Goal: Task Accomplishment & Management: Manage account settings

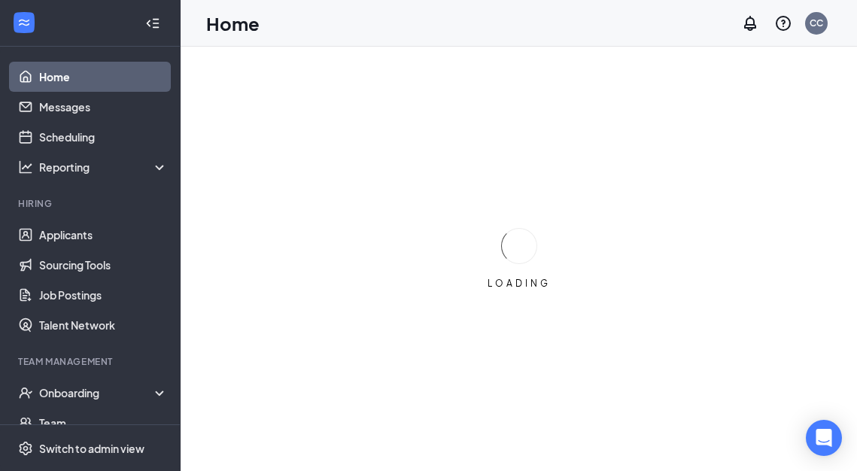
click at [152, 29] on icon "Collapse" at bounding box center [152, 23] width 15 height 15
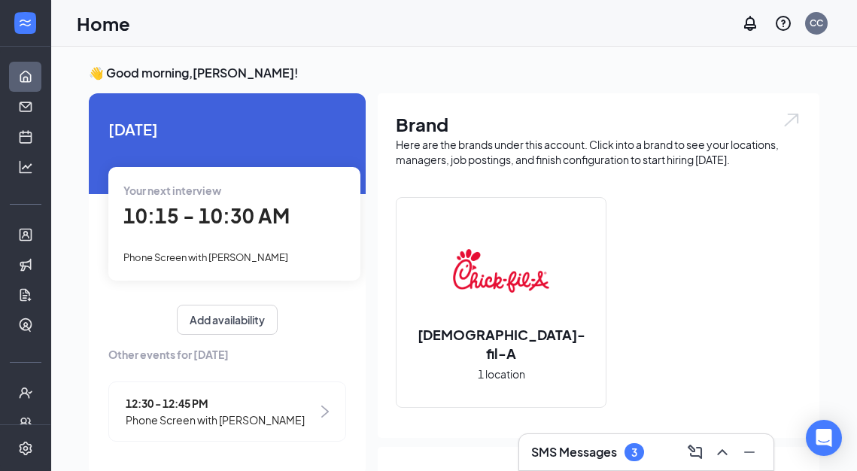
click at [666, 447] on div "SMS Messages 3" at bounding box center [646, 452] width 230 height 24
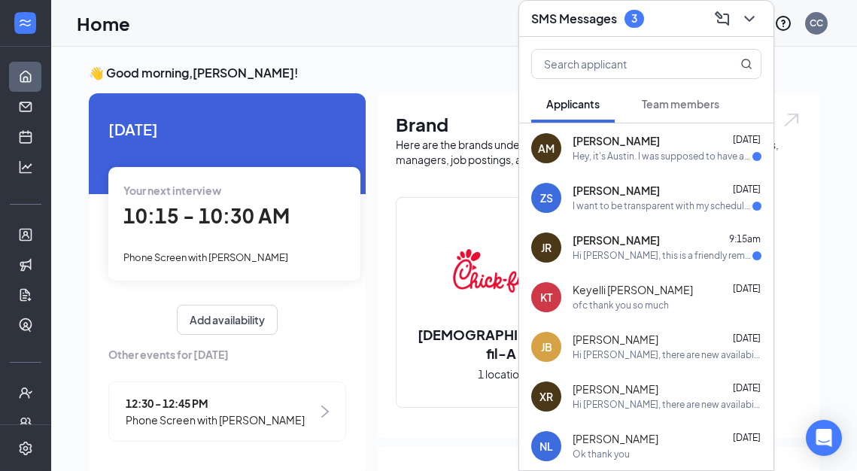
click at [685, 155] on div "Hey, it's Austin. I was supposed to have an interview [DATE] but y'all had to r…" at bounding box center [663, 156] width 180 height 13
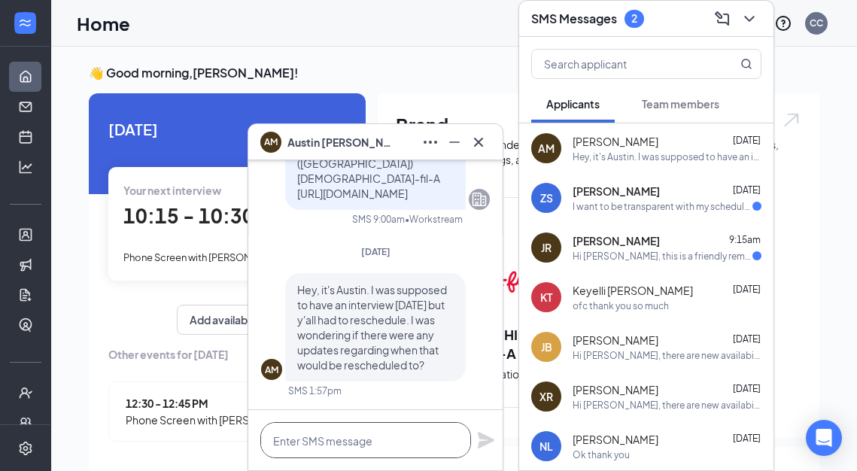
click at [309, 442] on textarea at bounding box center [365, 440] width 211 height 36
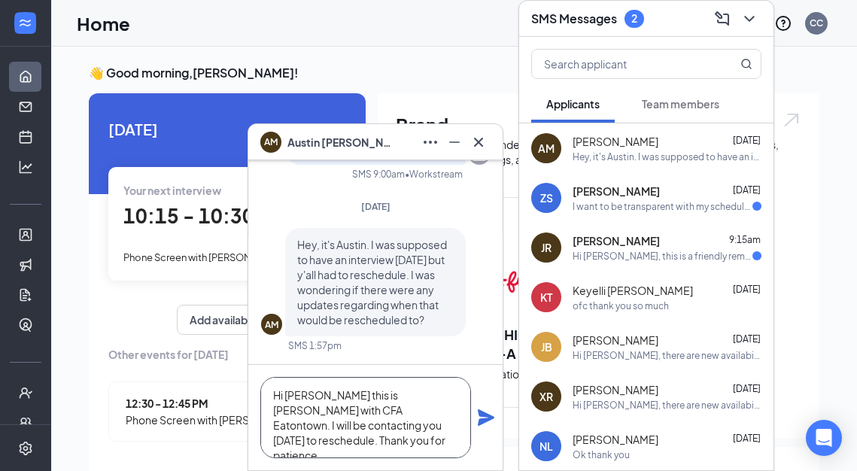
type textarea "Hi [PERSON_NAME] this is [PERSON_NAME] with CFA Eatontown. I will be contacting…"
click at [482, 416] on icon "Plane" at bounding box center [486, 417] width 17 height 17
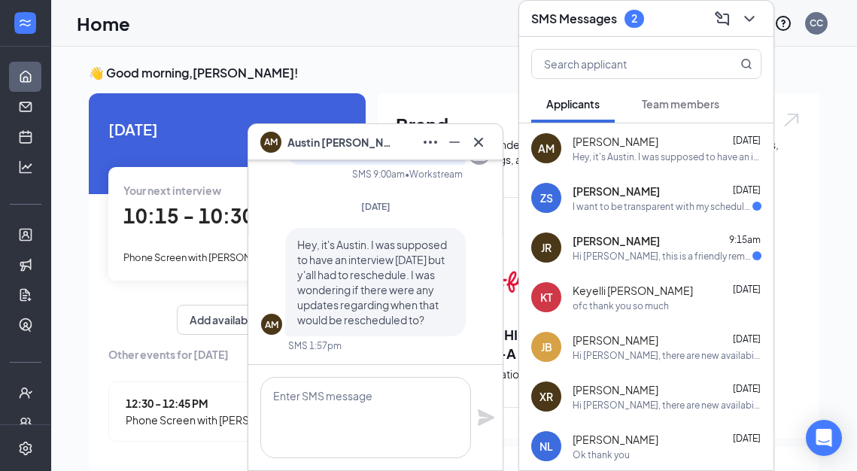
scroll to position [0, 0]
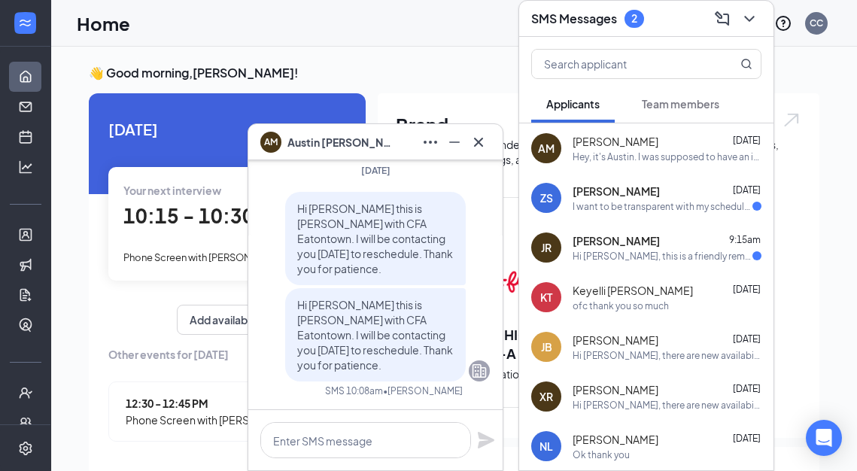
click at [647, 245] on div "[PERSON_NAME] 9:15am" at bounding box center [667, 240] width 189 height 15
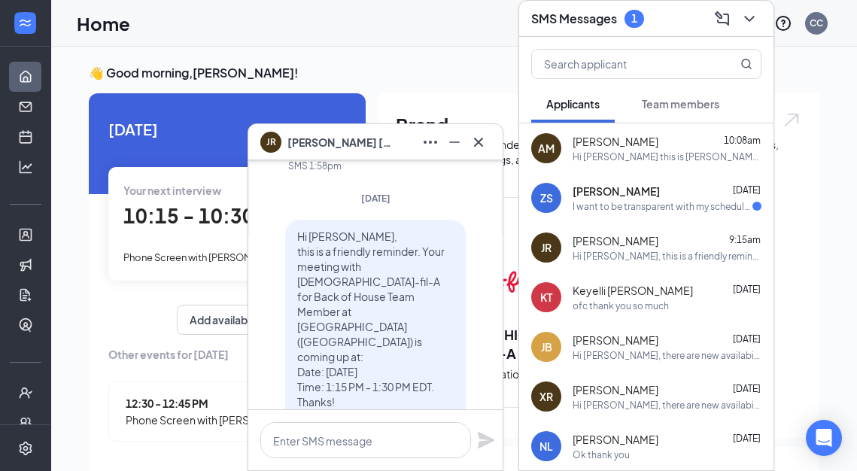
scroll to position [-143, 0]
click at [653, 195] on span "[PERSON_NAME]" at bounding box center [616, 191] width 87 height 15
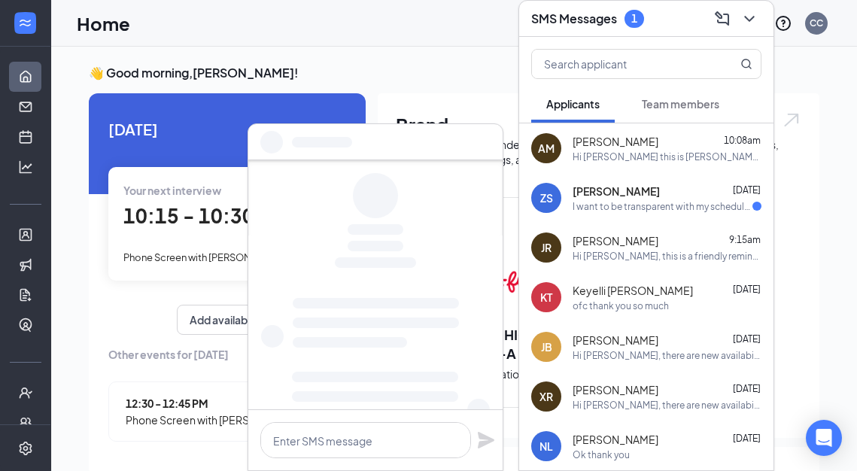
scroll to position [0, 0]
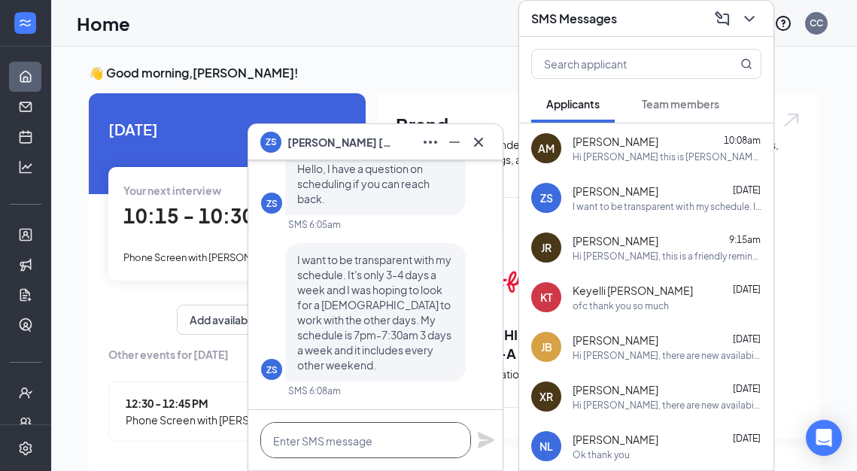
click at [294, 432] on textarea at bounding box center [365, 440] width 211 height 36
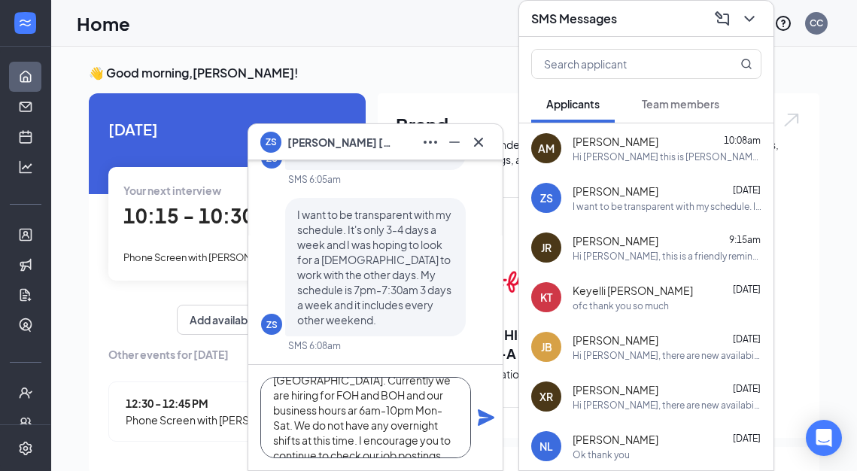
scroll to position [76, 0]
type textarea "Hi [PERSON_NAME] my name is [PERSON_NAME] With [DEMOGRAPHIC_DATA] Fil A [GEOGRA…"
click at [488, 418] on icon "Plane" at bounding box center [486, 417] width 17 height 17
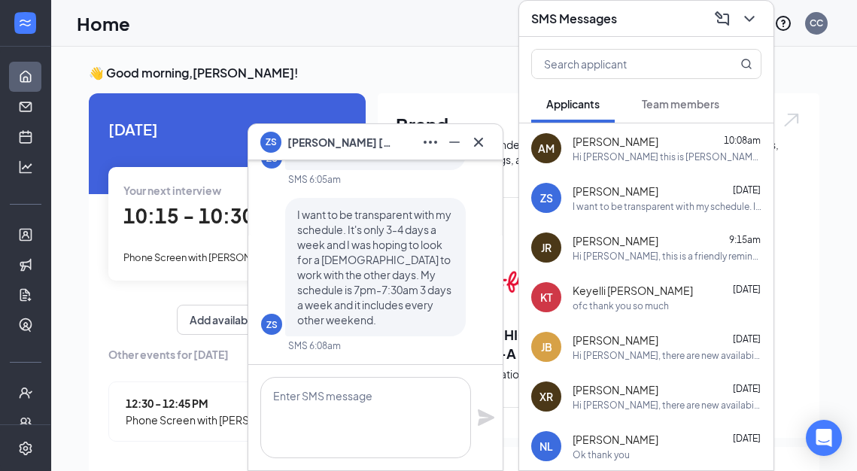
scroll to position [0, 0]
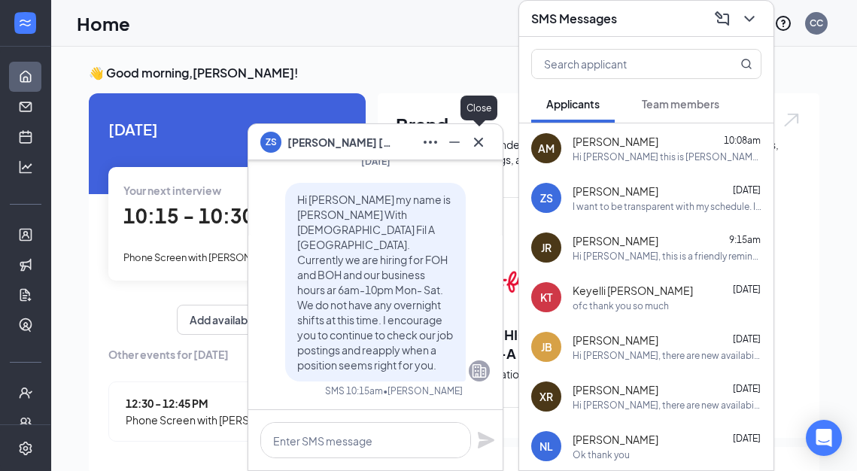
click at [475, 150] on icon "Cross" at bounding box center [478, 142] width 18 height 18
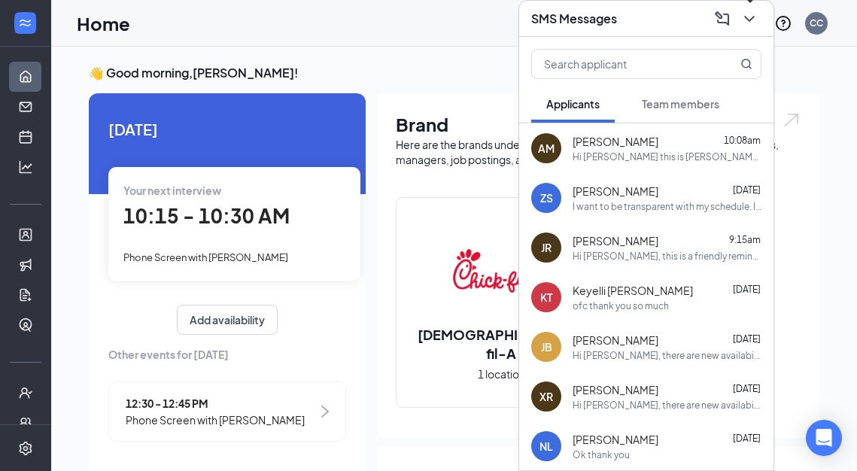
click at [752, 14] on icon "ChevronDown" at bounding box center [749, 19] width 18 height 18
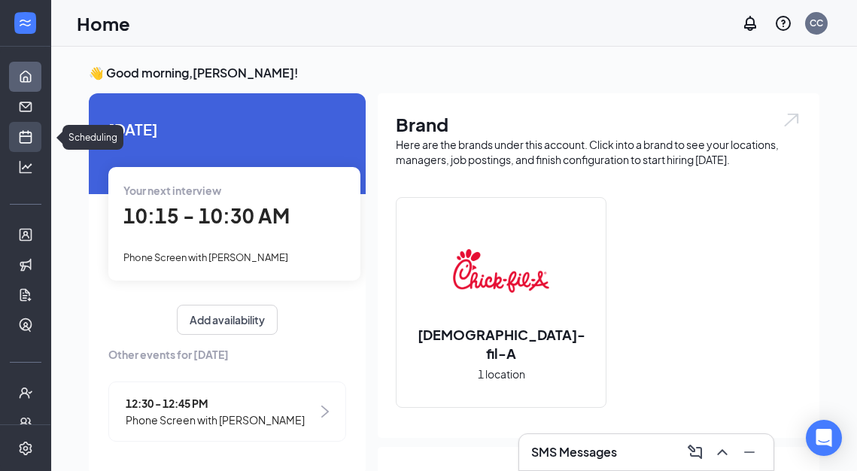
click at [39, 129] on link "Scheduling" at bounding box center [46, 137] width 15 height 30
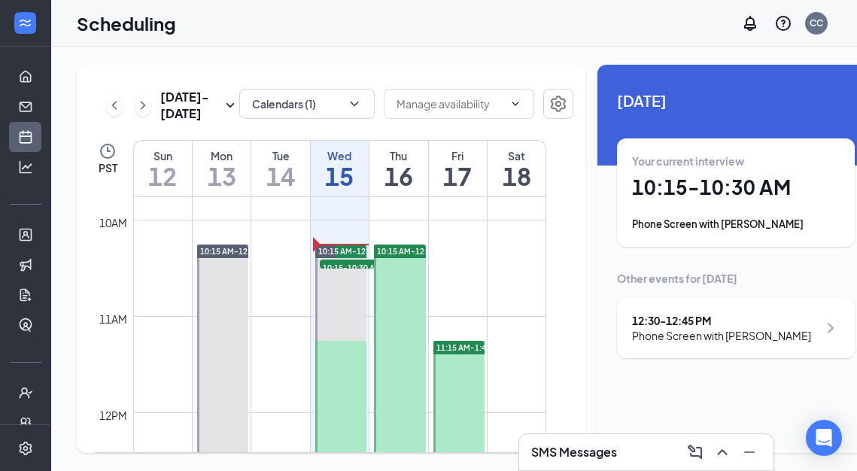
scroll to position [940, 0]
click at [350, 102] on icon "ChevronDown" at bounding box center [354, 104] width 8 height 5
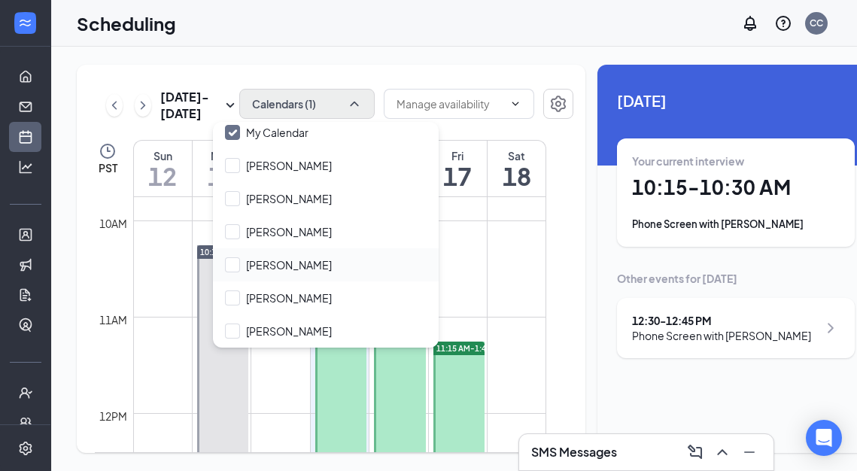
scroll to position [39, 0]
click at [236, 326] on div at bounding box center [232, 331] width 15 height 15
click at [236, 326] on input "[PERSON_NAME]" at bounding box center [278, 331] width 107 height 15
click at [231, 327] on input "[PERSON_NAME]" at bounding box center [278, 331] width 107 height 15
checkbox input "true"
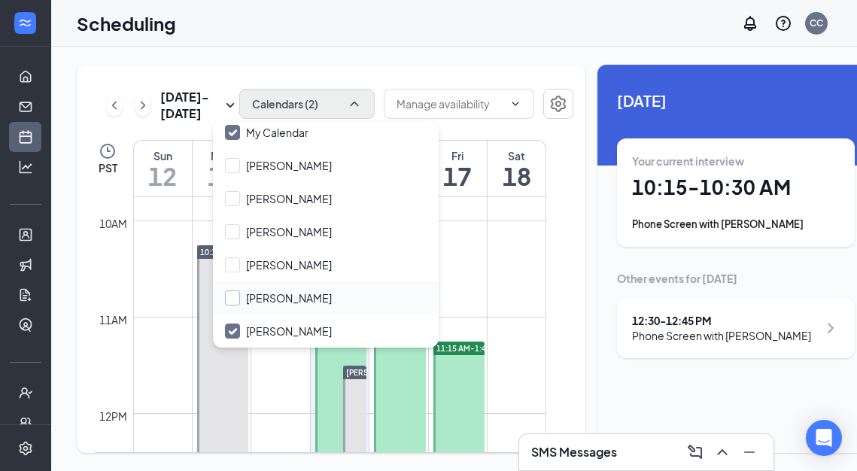
click at [234, 297] on div at bounding box center [232, 297] width 15 height 15
click at [234, 297] on input "[PERSON_NAME]" at bounding box center [278, 297] width 107 height 15
click at [233, 295] on input "[PERSON_NAME]" at bounding box center [278, 297] width 107 height 15
checkbox input "true"
click at [476, 245] on td at bounding box center [339, 232] width 413 height 24
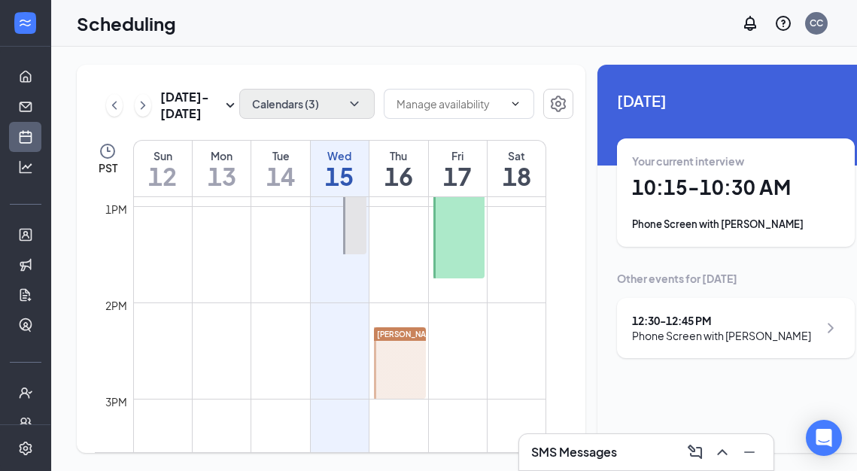
scroll to position [1319, 0]
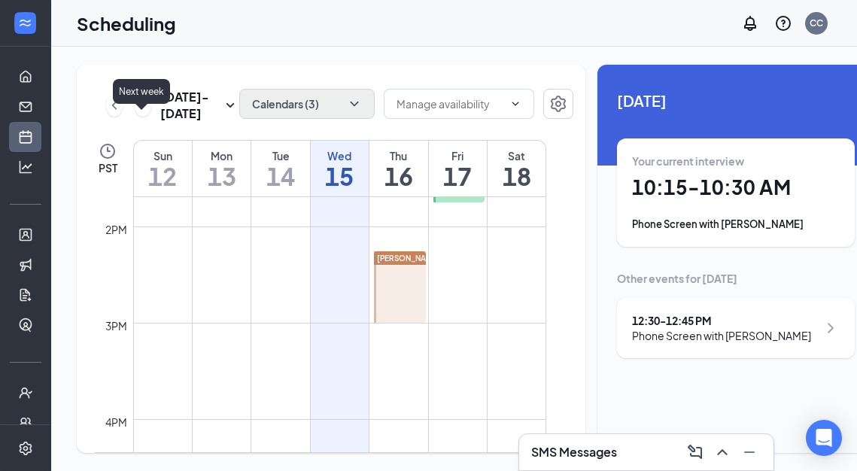
click at [141, 109] on icon "ChevronRight" at bounding box center [143, 105] width 5 height 8
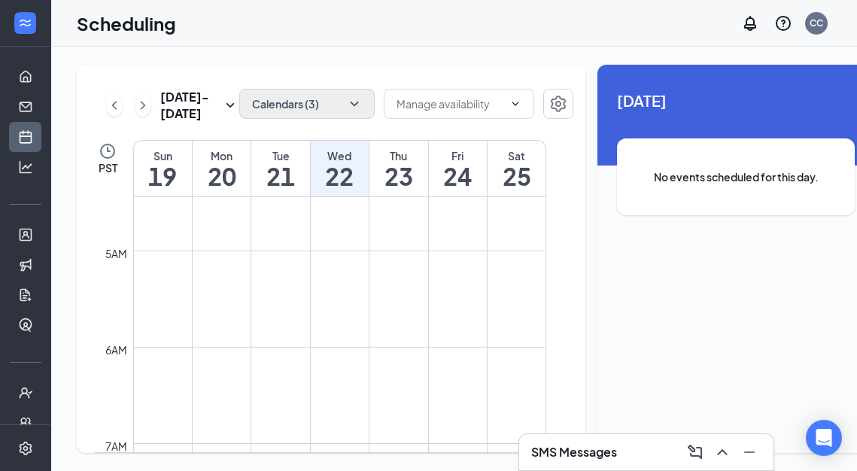
scroll to position [406, 0]
click at [109, 114] on icon "ChevronLeft" at bounding box center [114, 105] width 15 height 18
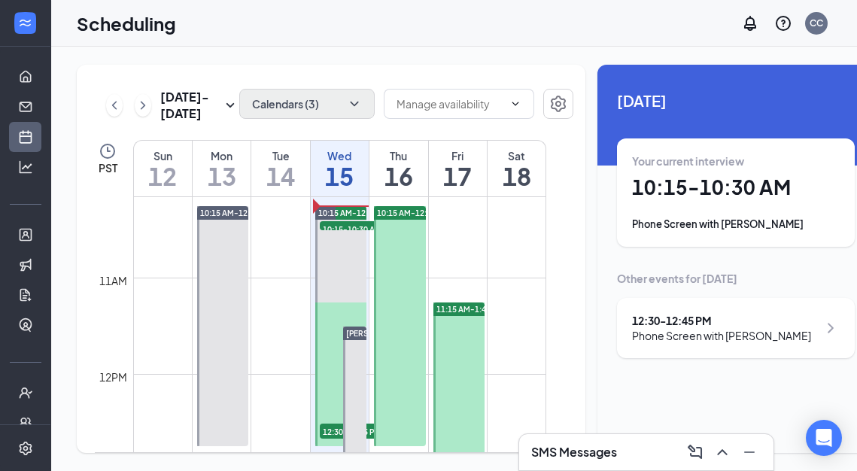
scroll to position [977, 0]
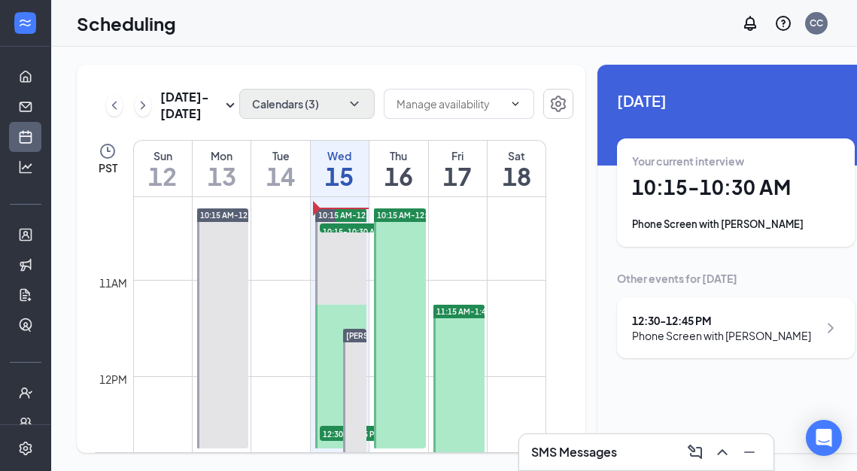
click at [725, 196] on h1 "10:15 - 10:30 AM" at bounding box center [736, 188] width 208 height 26
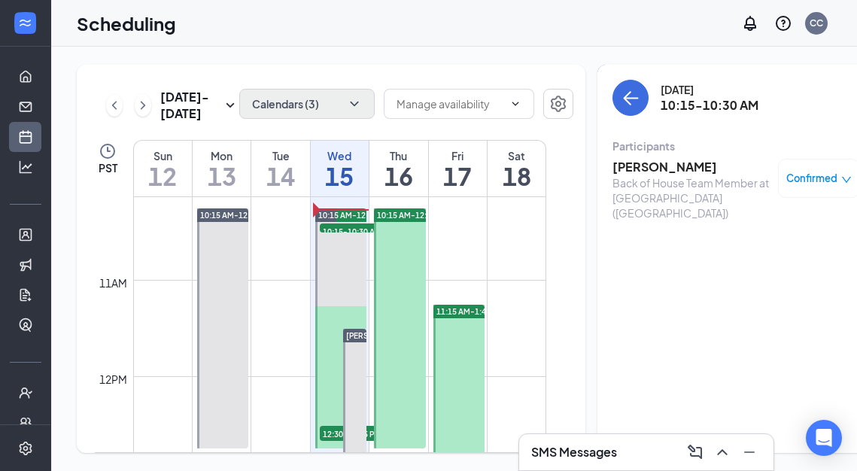
click at [676, 164] on h3 "[PERSON_NAME]" at bounding box center [691, 167] width 158 height 17
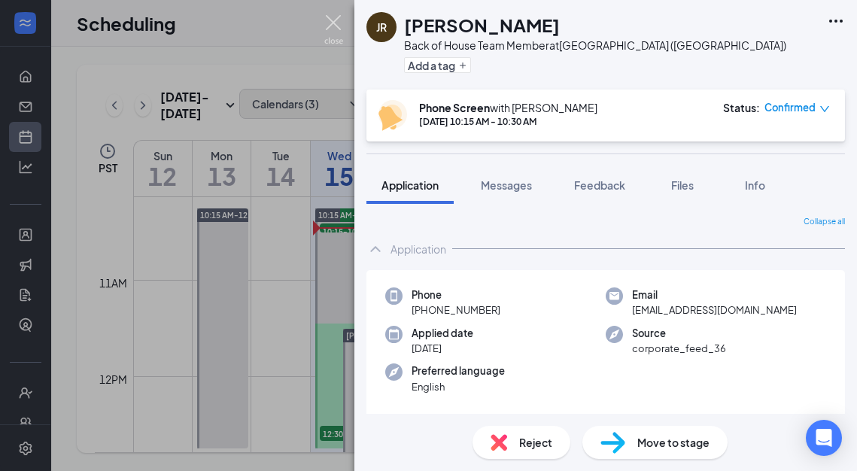
click at [336, 21] on img at bounding box center [333, 29] width 19 height 29
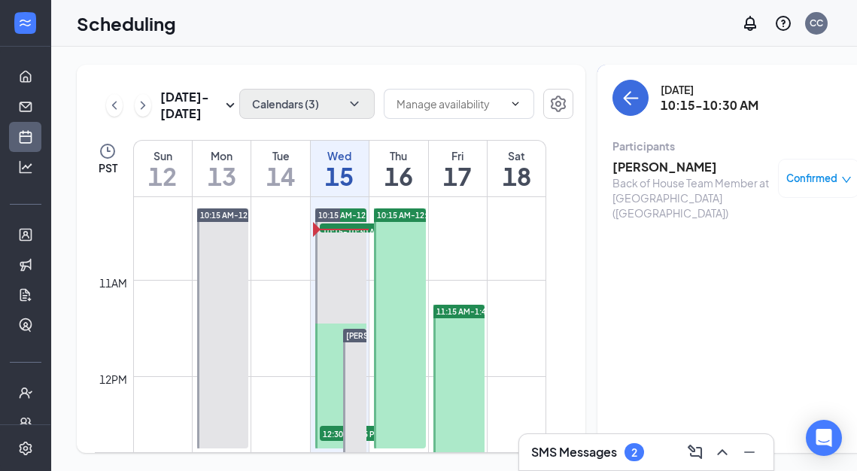
click at [672, 443] on div "SMS Messages 2" at bounding box center [646, 452] width 230 height 24
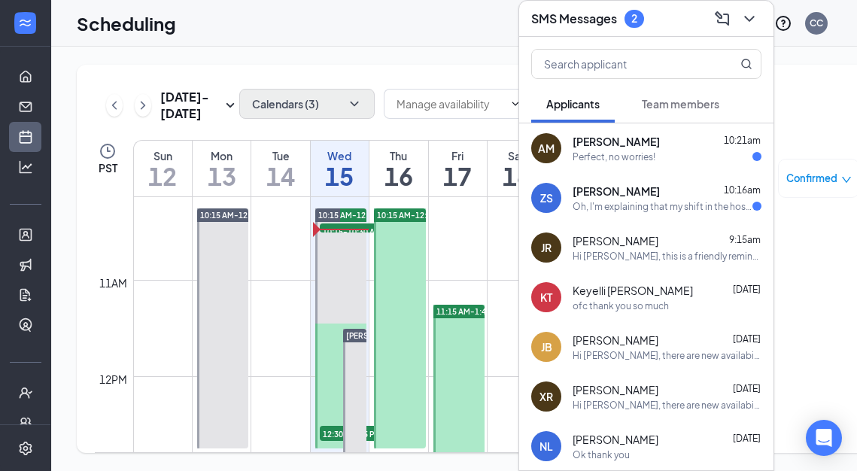
click at [640, 193] on span "[PERSON_NAME]" at bounding box center [616, 191] width 87 height 15
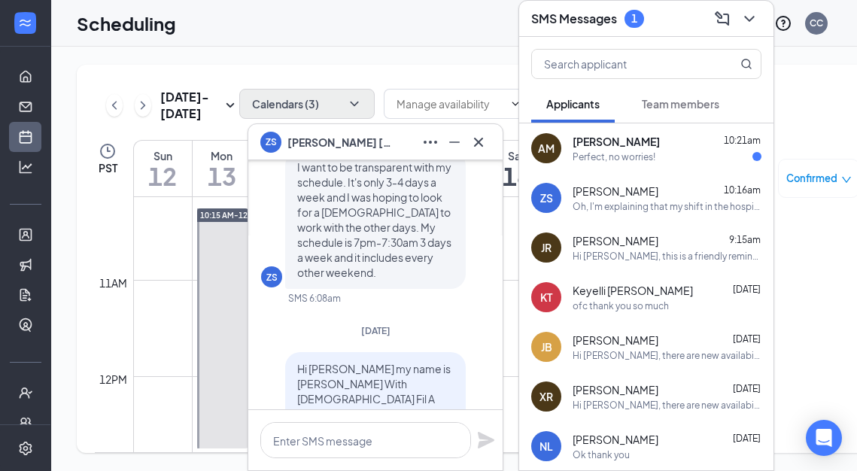
scroll to position [-521, 0]
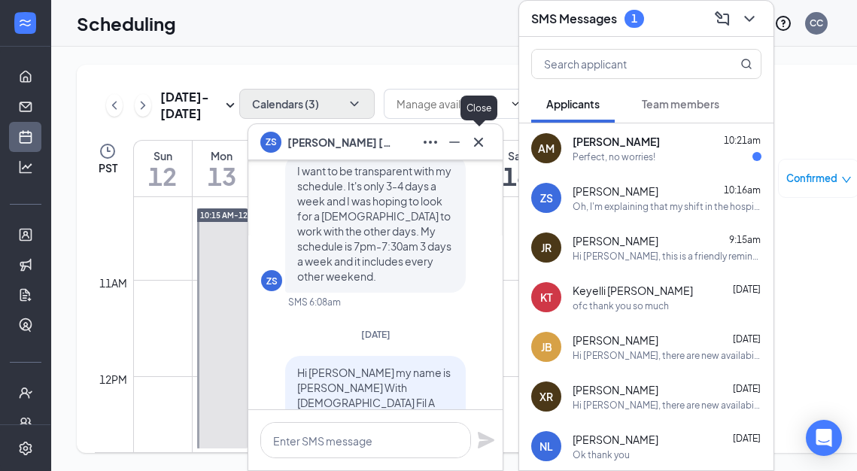
click at [477, 141] on icon "Cross" at bounding box center [478, 141] width 9 height 9
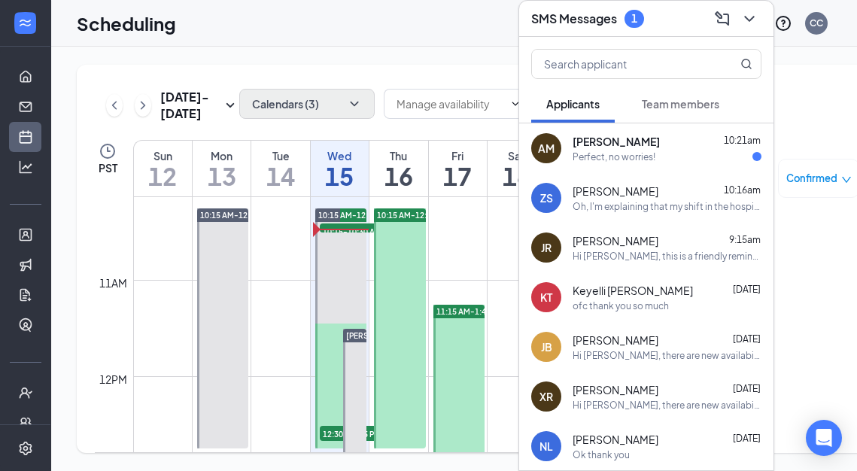
click at [633, 146] on span "[PERSON_NAME]" at bounding box center [616, 141] width 87 height 15
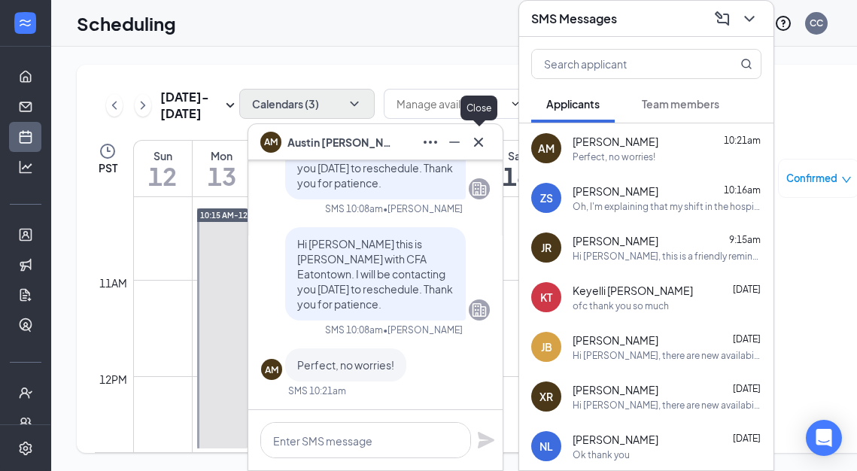
click at [478, 144] on icon "Cross" at bounding box center [478, 142] width 18 height 18
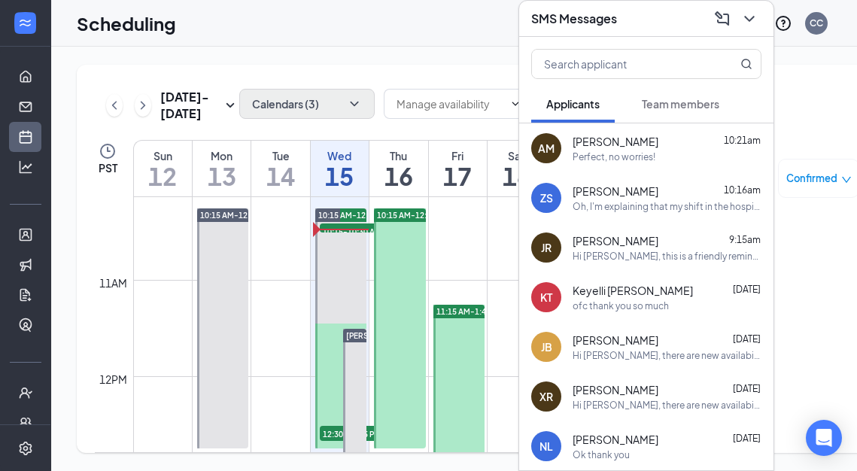
click at [655, 14] on div "SMS Messages" at bounding box center [646, 18] width 230 height 23
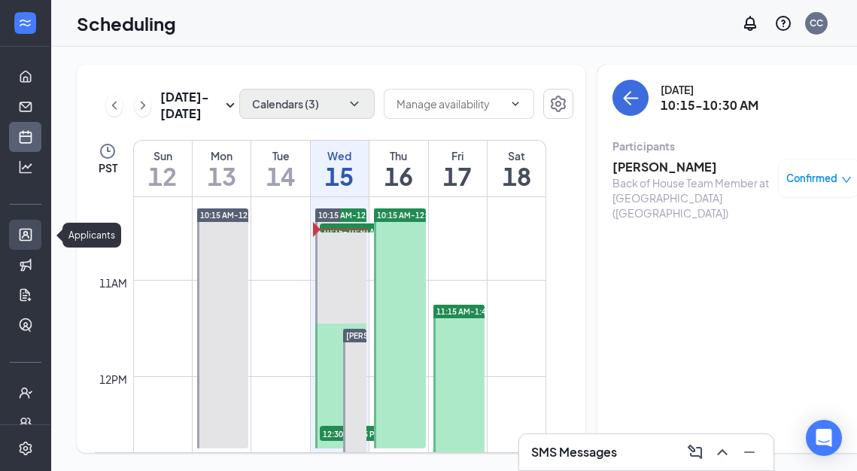
click at [39, 234] on link "Applicants" at bounding box center [46, 235] width 15 height 30
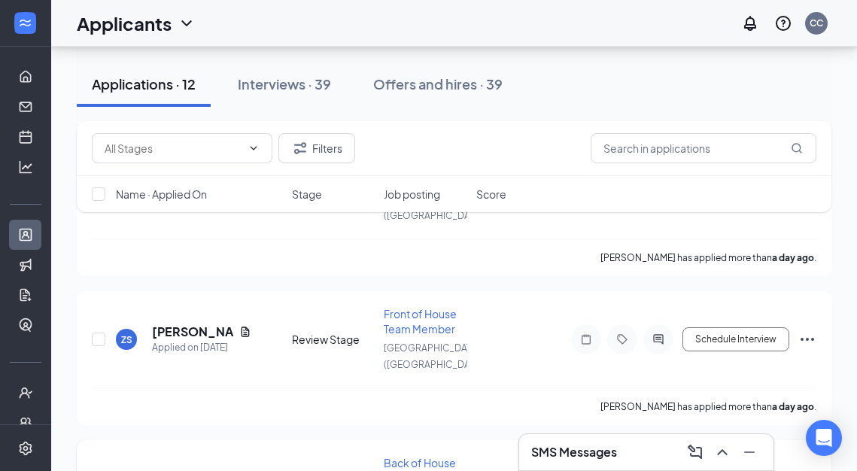
scroll to position [299, 0]
click at [180, 323] on h5 "[PERSON_NAME]" at bounding box center [192, 331] width 81 height 17
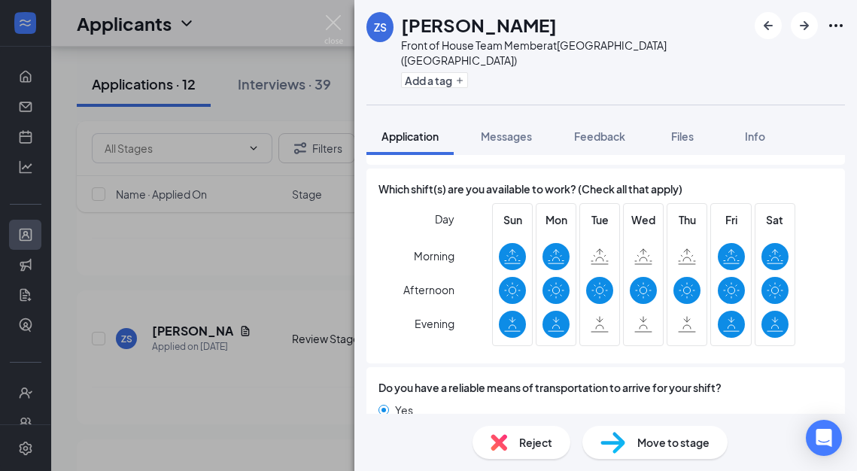
scroll to position [1086, 0]
click at [332, 22] on img at bounding box center [333, 29] width 19 height 29
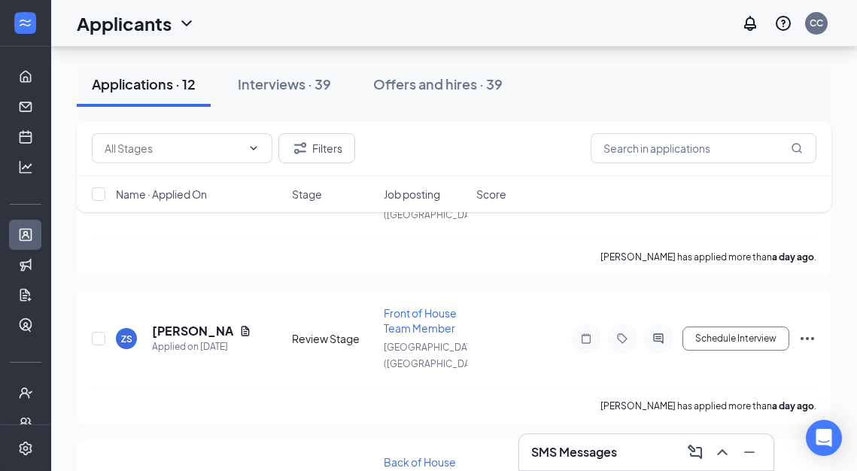
click at [638, 448] on div "SMS Messages" at bounding box center [646, 452] width 230 height 24
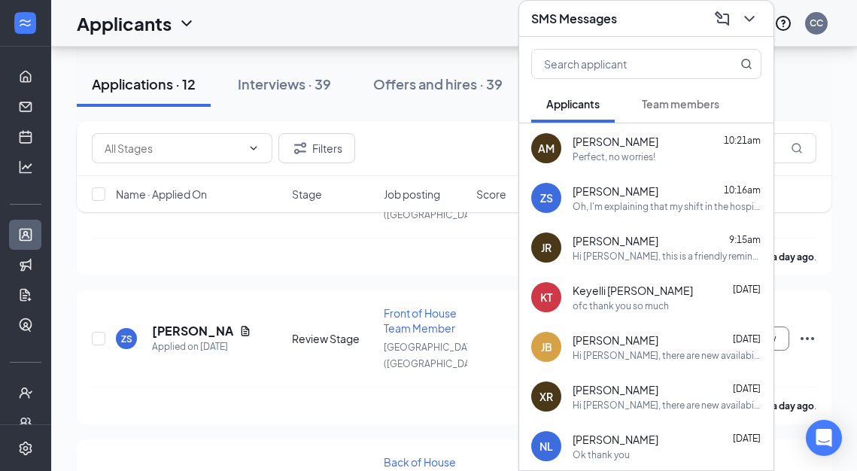
click at [631, 189] on span "[PERSON_NAME]" at bounding box center [616, 191] width 86 height 15
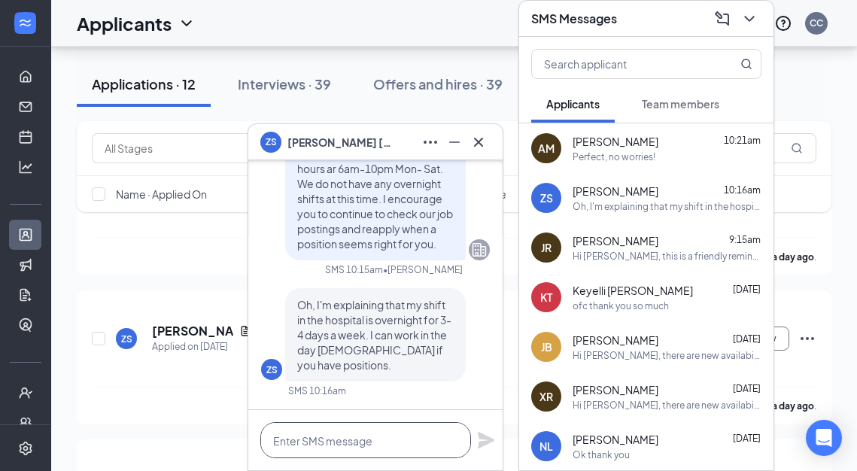
click at [337, 445] on textarea at bounding box center [365, 440] width 211 height 36
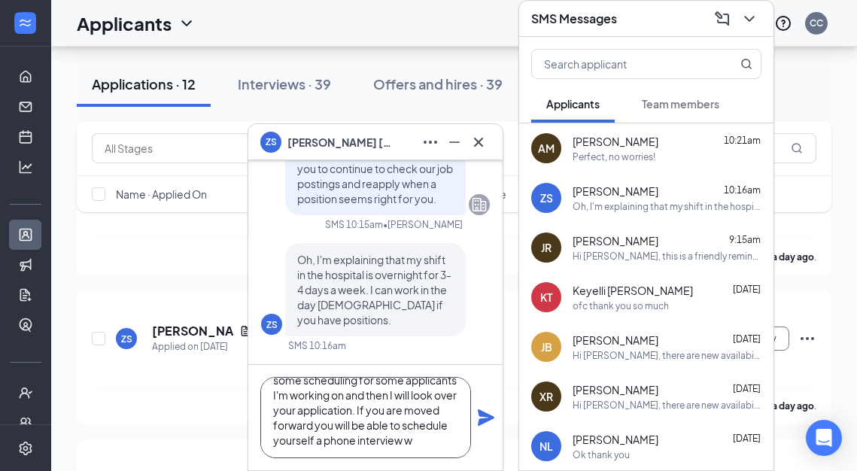
scroll to position [46, 0]
type textarea "Ok I understand. Let me finish up some scheduling for some applicants I'm worki…"
click at [487, 413] on icon "Plane" at bounding box center [486, 418] width 18 height 18
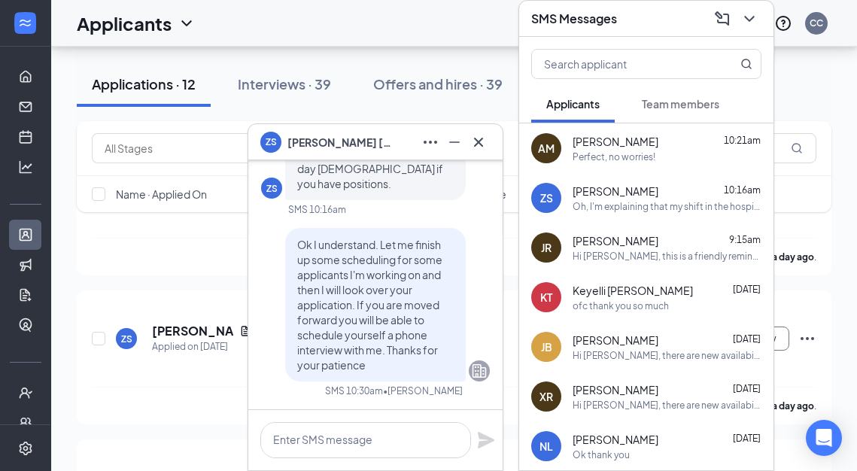
scroll to position [0, 0]
click at [478, 145] on icon "Cross" at bounding box center [478, 142] width 18 height 18
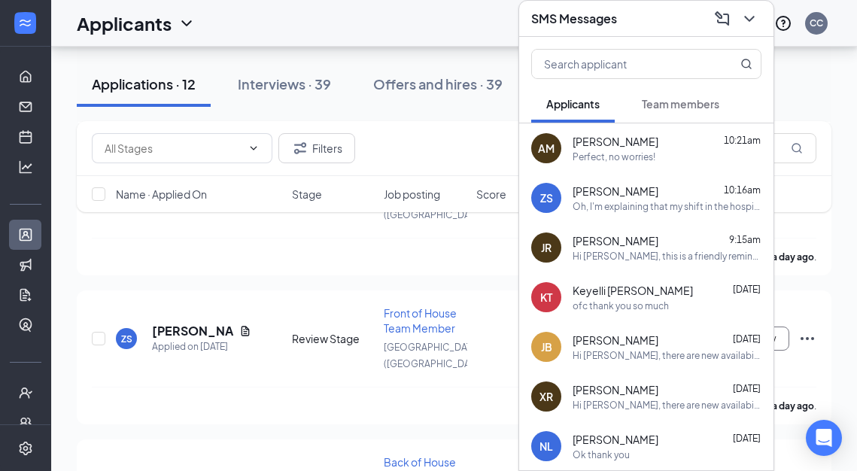
click at [660, 14] on div "SMS Messages" at bounding box center [646, 18] width 230 height 23
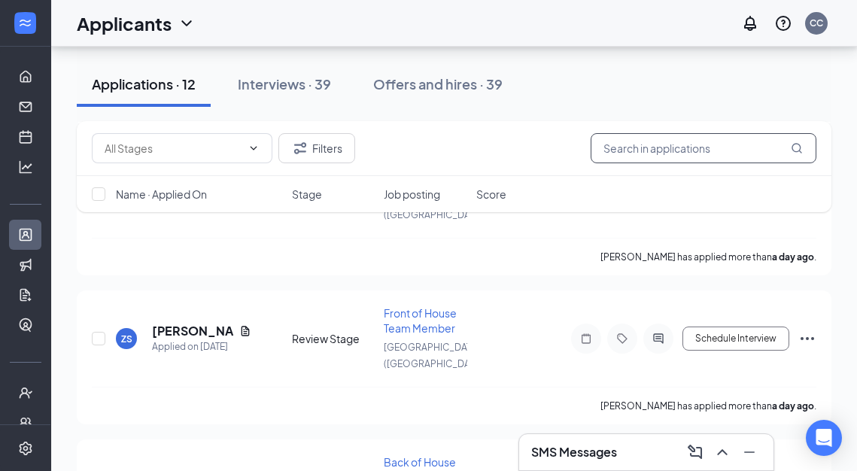
click at [612, 146] on input "text" at bounding box center [704, 148] width 226 height 30
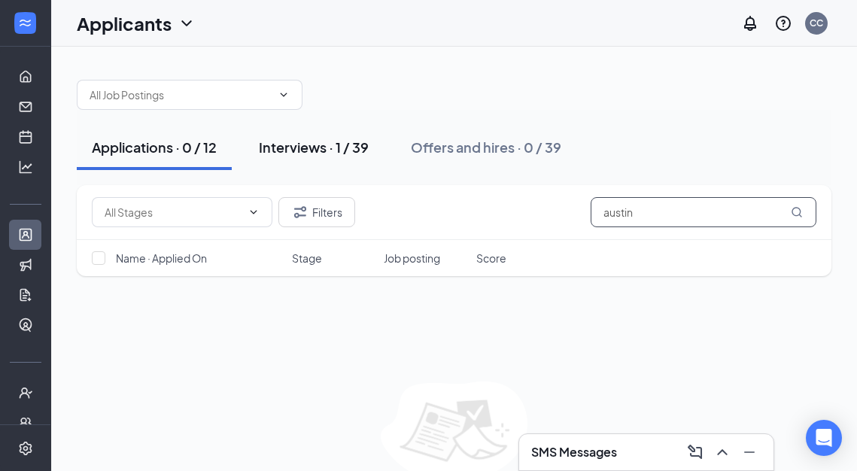
type input "austin"
click at [308, 147] on div "Interviews · 1 / 39" at bounding box center [314, 147] width 110 height 19
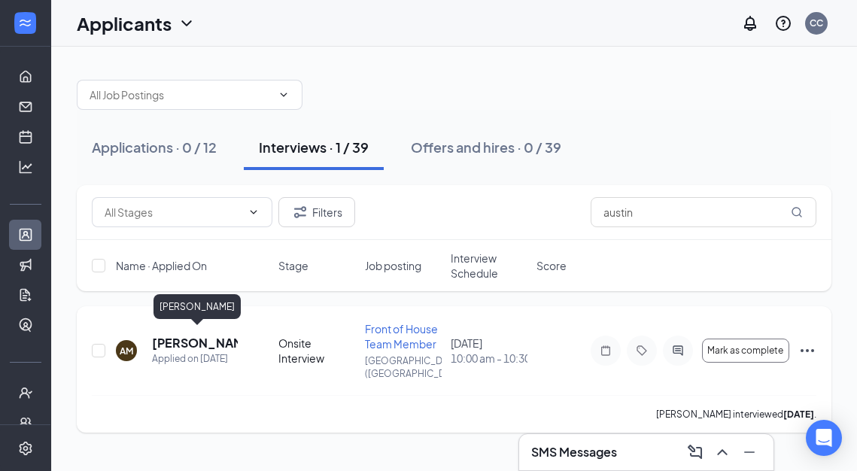
click at [178, 342] on h5 "[PERSON_NAME]" at bounding box center [195, 343] width 86 height 17
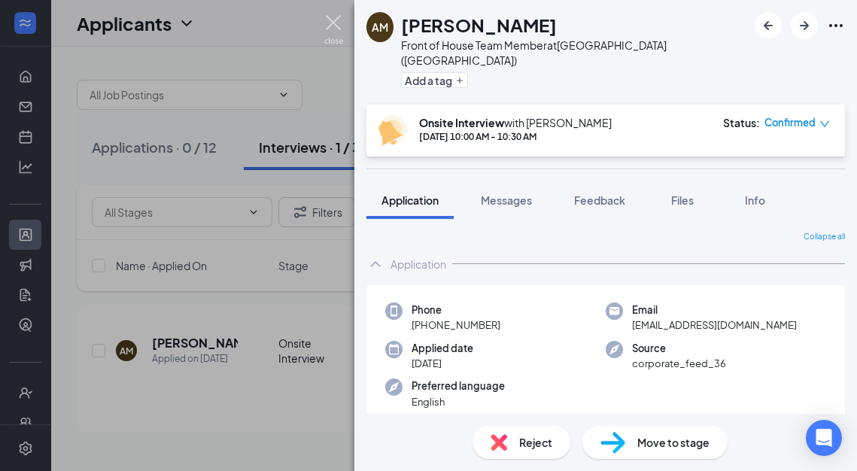
click at [334, 27] on img at bounding box center [333, 29] width 19 height 29
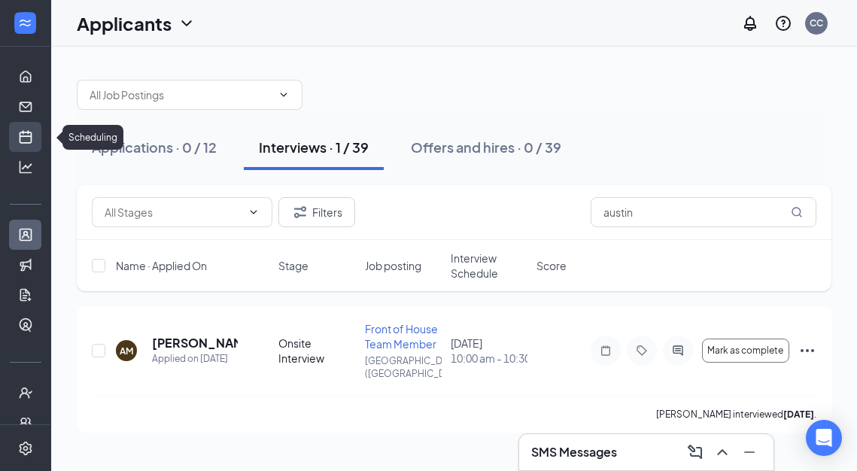
click at [39, 138] on link "Scheduling" at bounding box center [46, 137] width 15 height 30
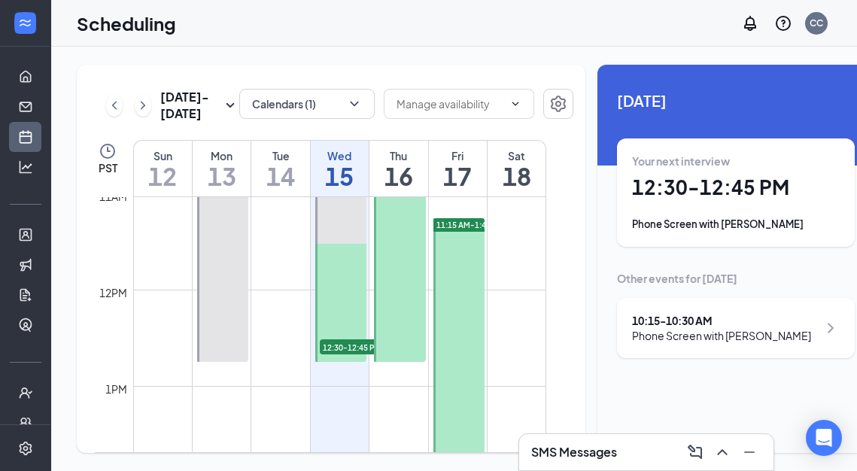
scroll to position [1001, 0]
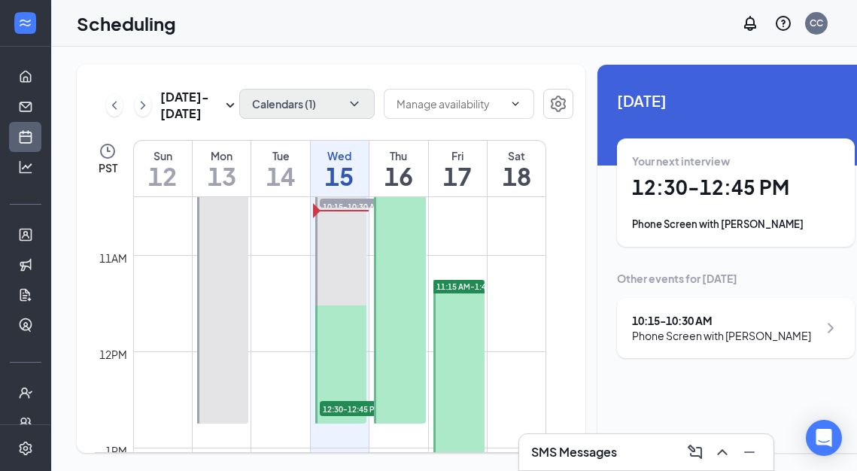
click at [336, 99] on button "Calendars (1)" at bounding box center [306, 104] width 135 height 30
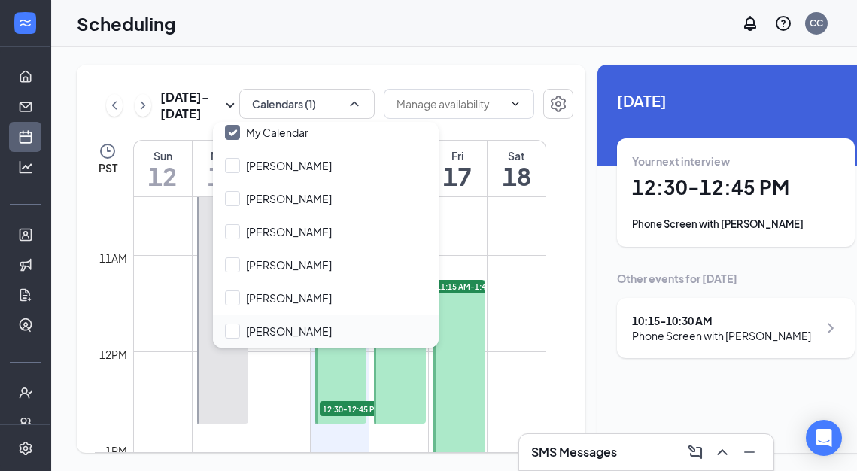
scroll to position [39, 0]
click at [235, 333] on div at bounding box center [232, 331] width 15 height 15
click at [235, 333] on input "[PERSON_NAME]" at bounding box center [278, 331] width 107 height 15
click at [228, 331] on input "[PERSON_NAME]" at bounding box center [278, 331] width 107 height 15
checkbox input "true"
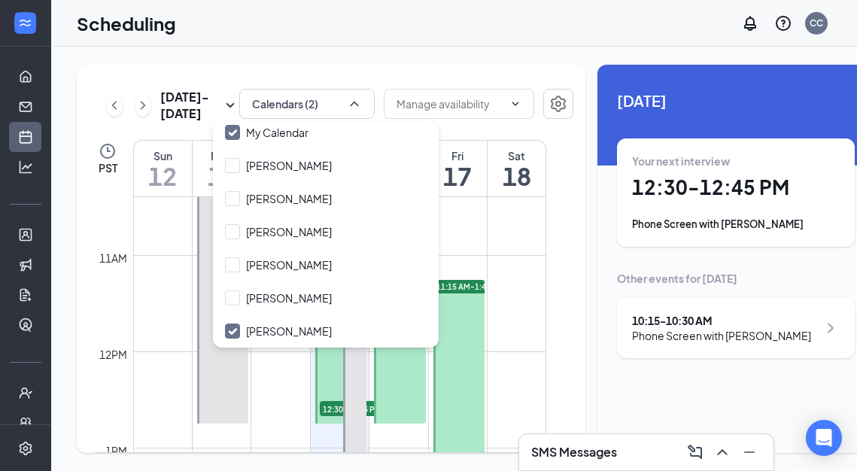
click at [460, 279] on td at bounding box center [339, 267] width 413 height 24
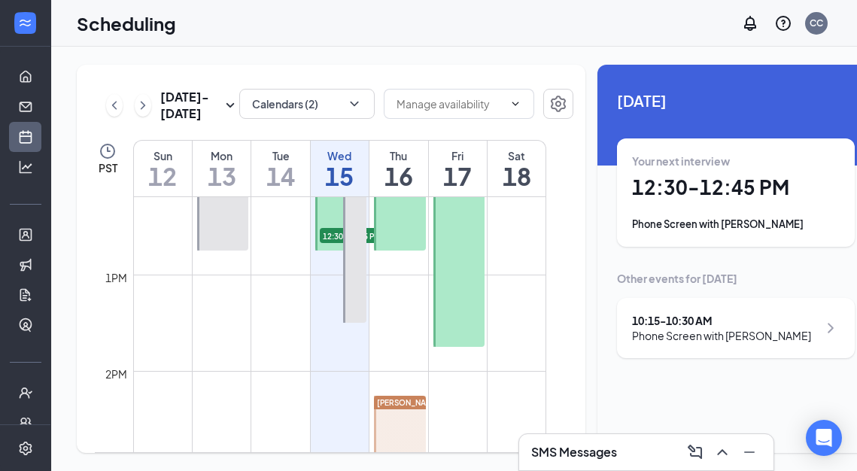
scroll to position [1280, 0]
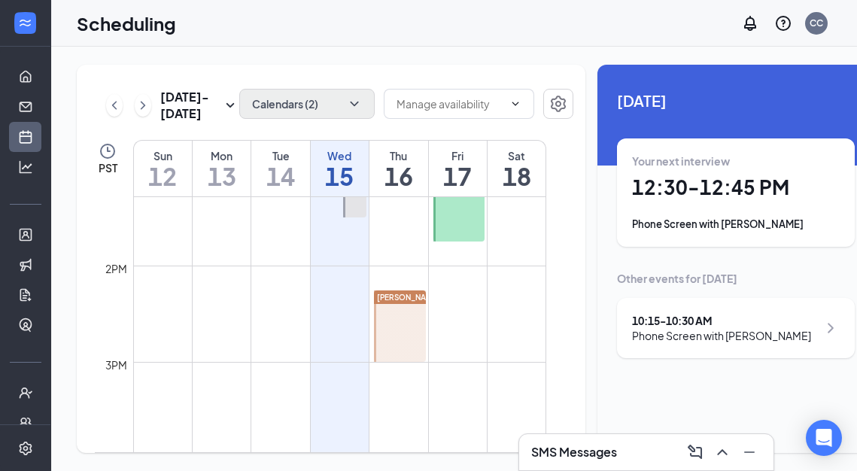
click at [347, 96] on icon "ChevronDown" at bounding box center [354, 103] width 15 height 15
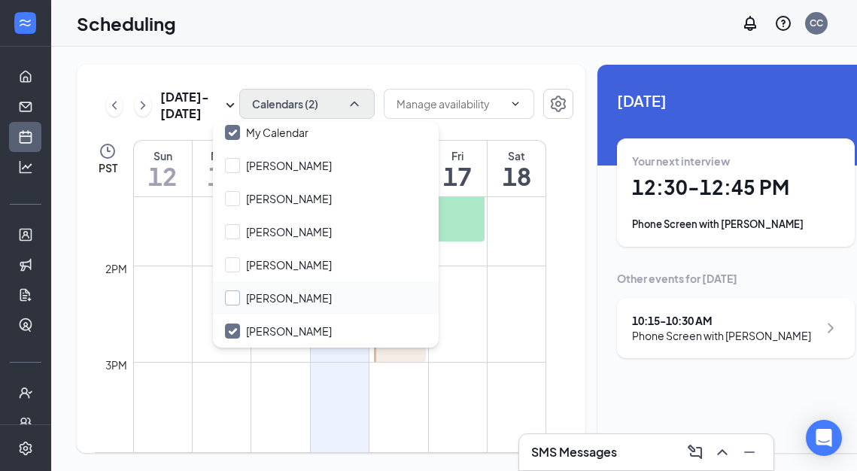
click at [233, 298] on input "[PERSON_NAME]" at bounding box center [278, 297] width 107 height 15
checkbox input "true"
click at [480, 290] on td at bounding box center [339, 278] width 413 height 24
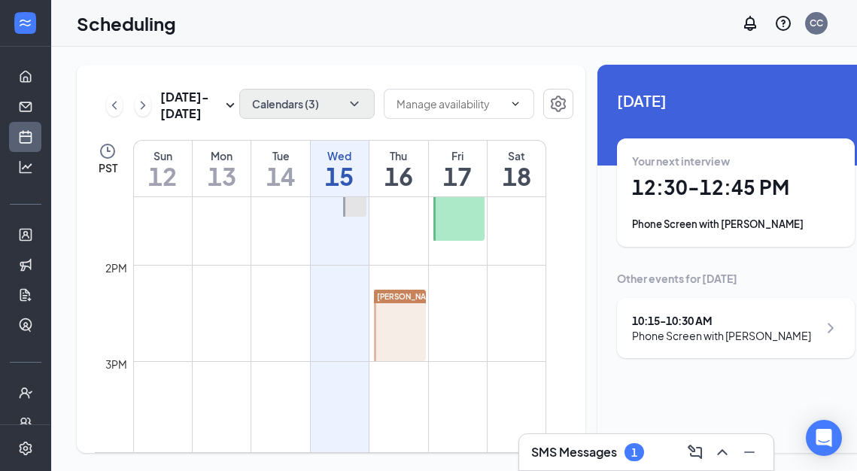
scroll to position [1316, 0]
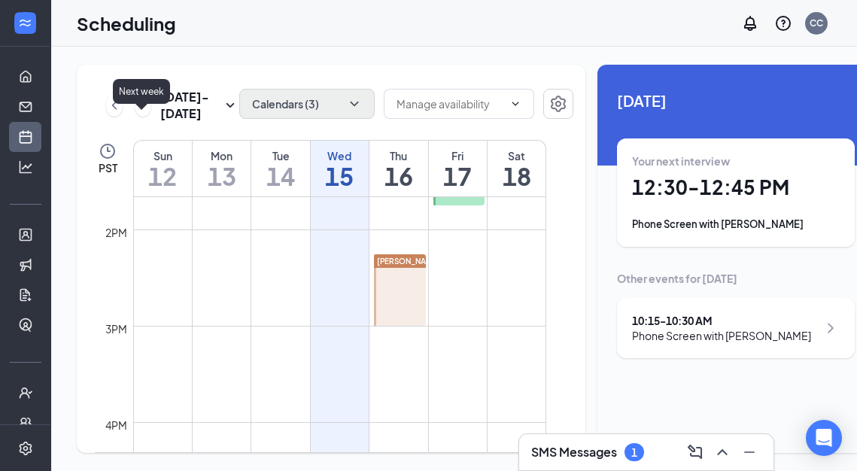
click at [141, 109] on icon "ChevronRight" at bounding box center [143, 105] width 5 height 8
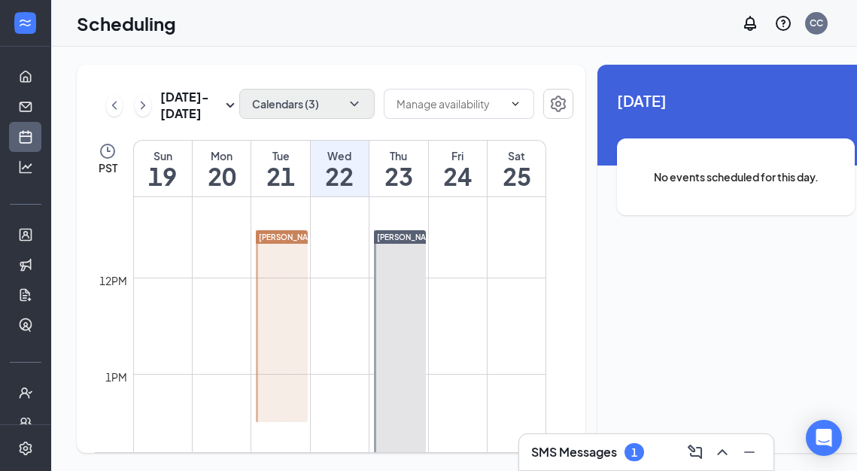
scroll to position [1041, 0]
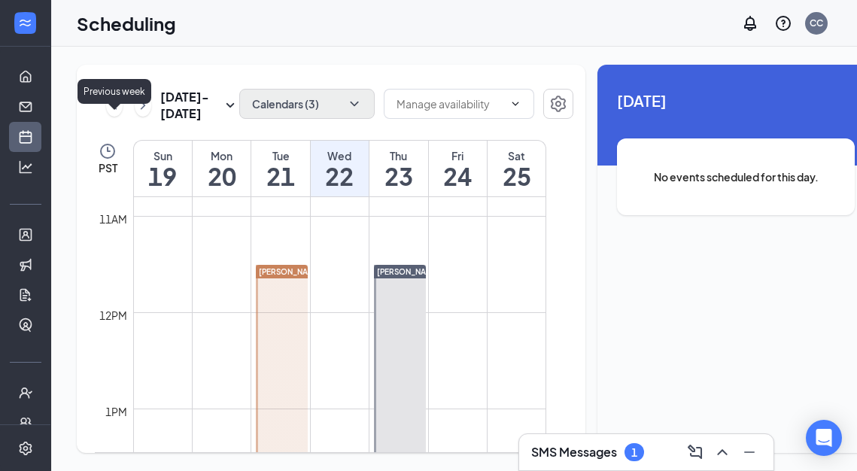
click at [119, 114] on icon "ChevronLeft" at bounding box center [114, 105] width 15 height 18
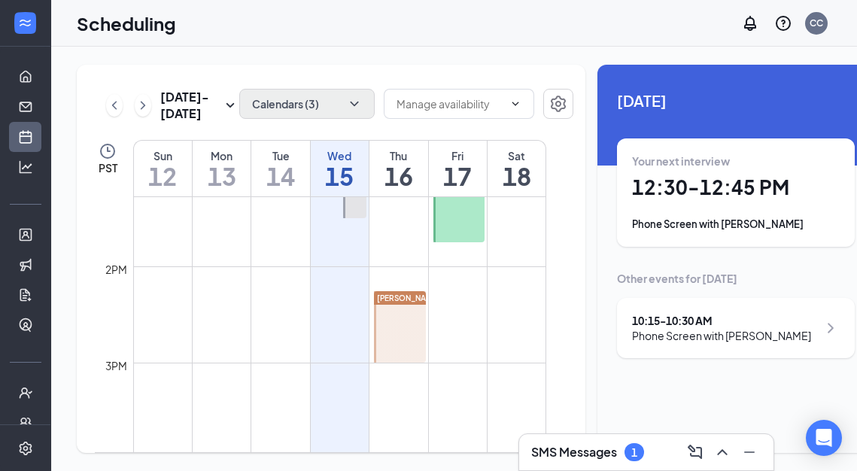
scroll to position [1286, 0]
click at [406, 296] on span "[PERSON_NAME]" at bounding box center [408, 291] width 63 height 9
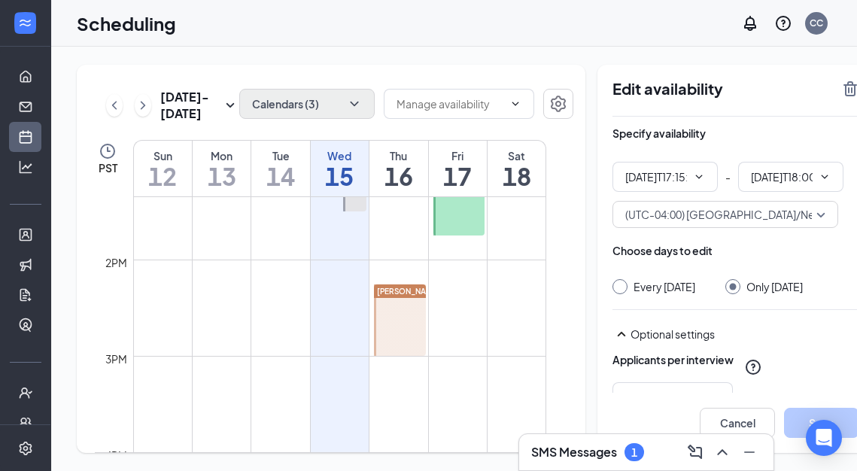
type input "05:15 PM"
type input "06:00 PM"
click at [39, 230] on link "Applicants" at bounding box center [46, 235] width 15 height 30
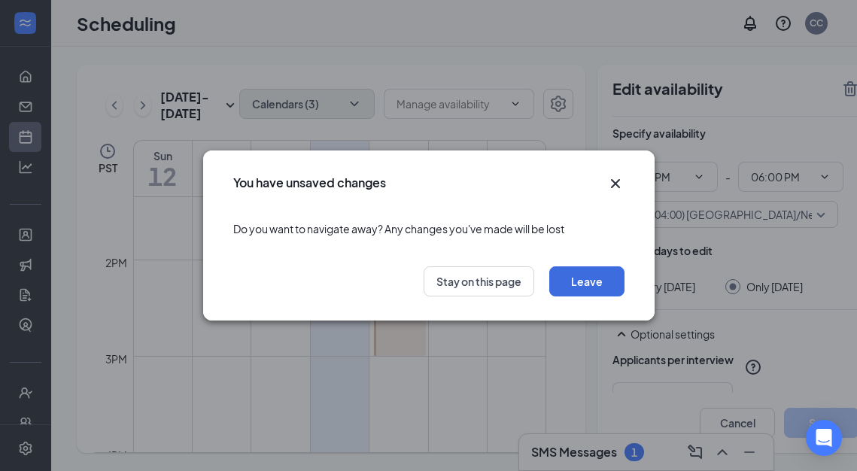
click at [617, 184] on icon "Cross" at bounding box center [615, 184] width 18 height 18
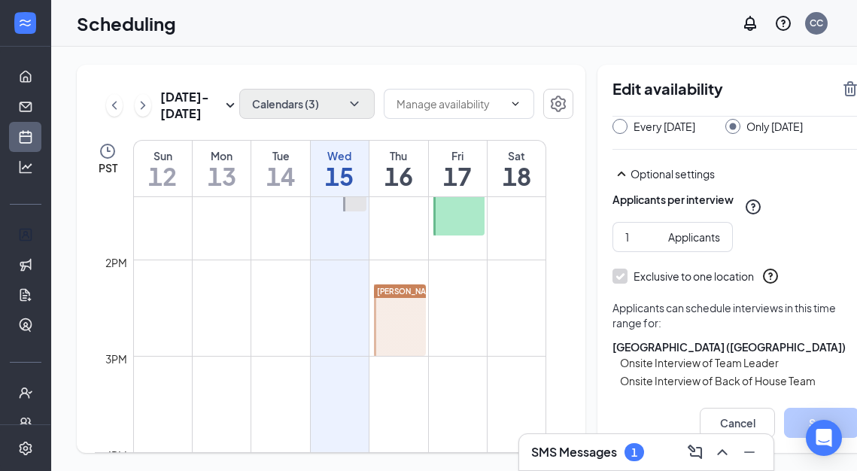
scroll to position [159, 0]
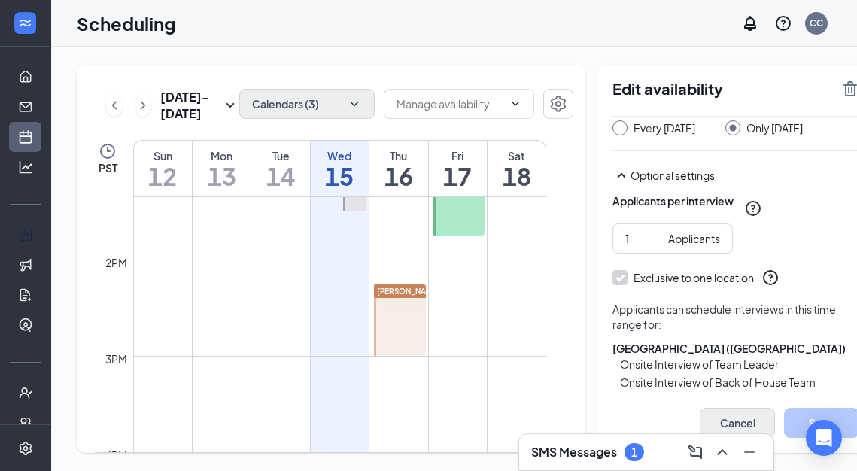
click at [700, 415] on button "Cancel" at bounding box center [737, 423] width 75 height 30
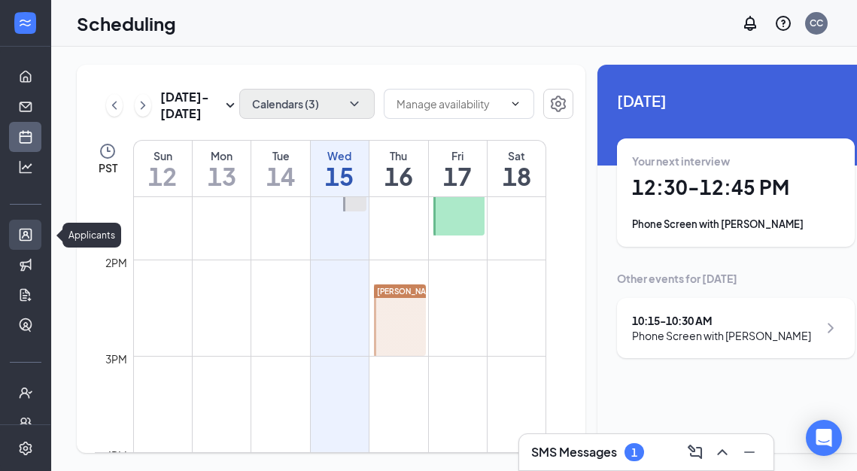
click at [39, 235] on link "Applicants" at bounding box center [46, 235] width 15 height 30
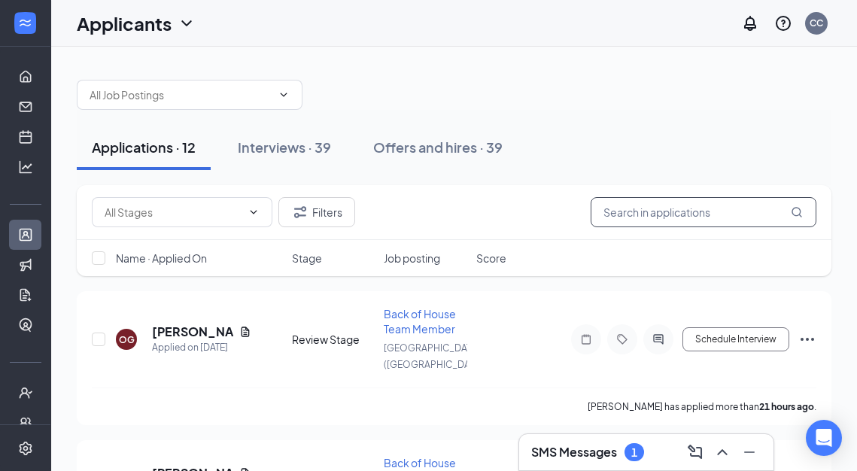
click at [640, 206] on input "text" at bounding box center [704, 212] width 226 height 30
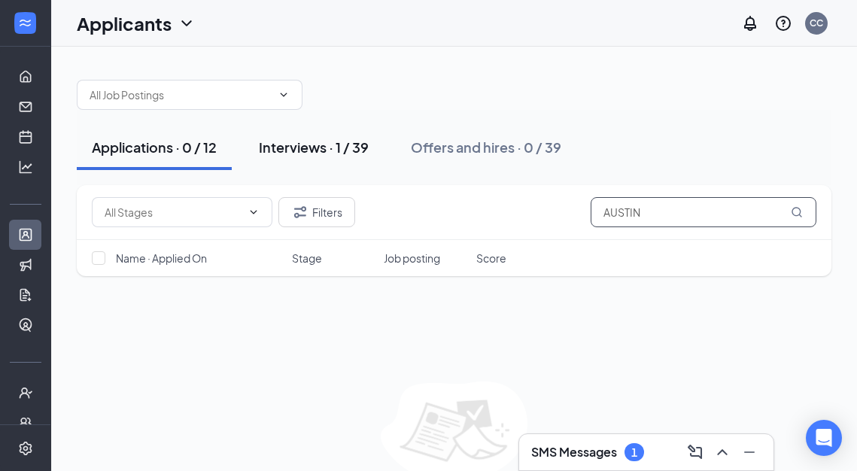
type input "AUSTIN"
click at [313, 144] on div "Interviews · 1 / 39" at bounding box center [314, 147] width 110 height 19
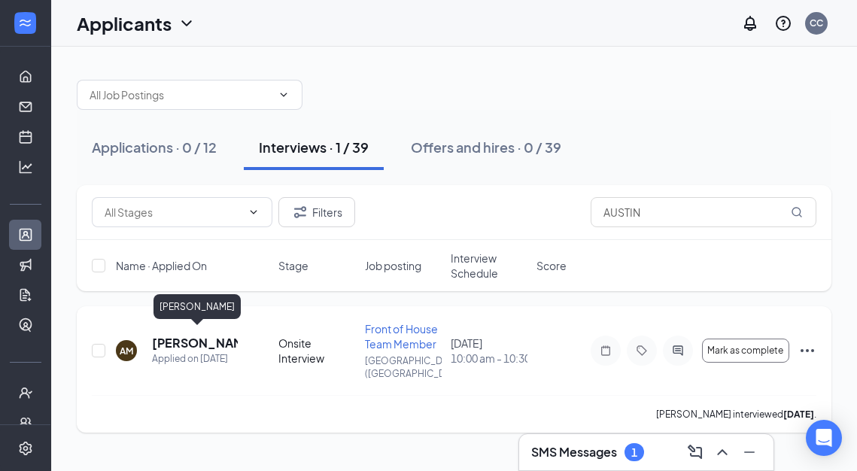
click at [172, 343] on h5 "[PERSON_NAME]" at bounding box center [195, 343] width 86 height 17
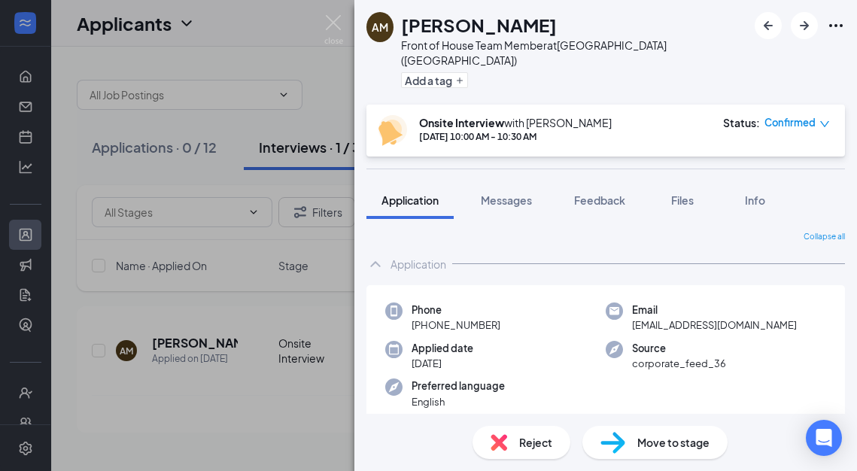
click at [816, 115] on div "Confirmed" at bounding box center [796, 122] width 65 height 15
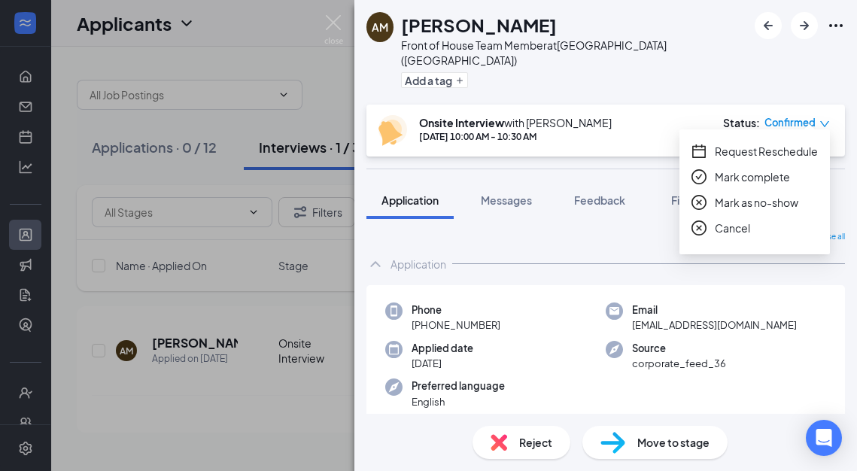
click at [727, 153] on span "Request Reschedule" at bounding box center [766, 151] width 103 height 17
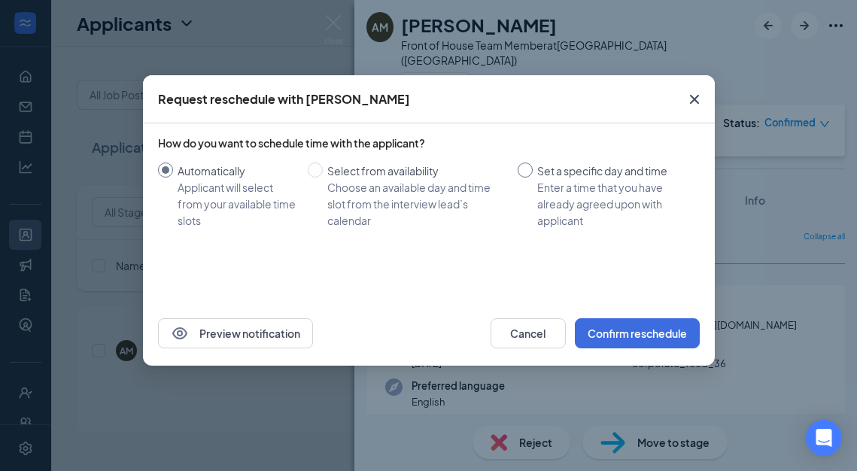
click at [525, 165] on input "Set a specific day and time Enter a time that you have already agreed upon with…" at bounding box center [525, 170] width 15 height 15
radio input "true"
radio input "false"
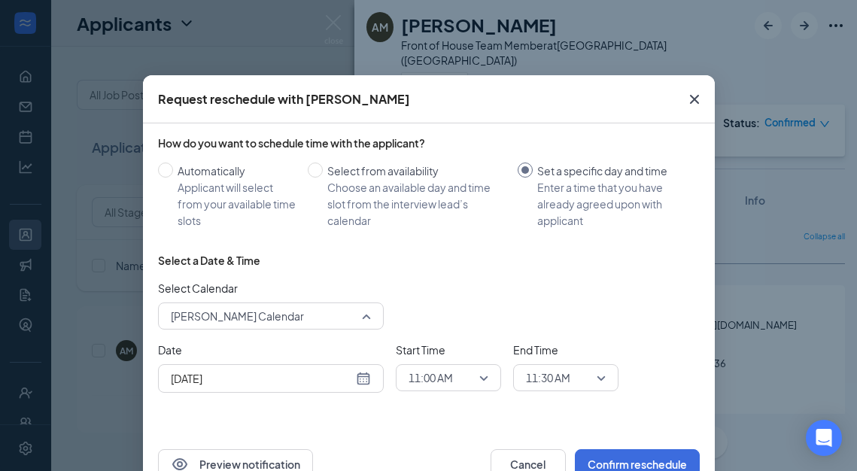
click at [359, 315] on span "[PERSON_NAME] Calendar" at bounding box center [271, 316] width 200 height 23
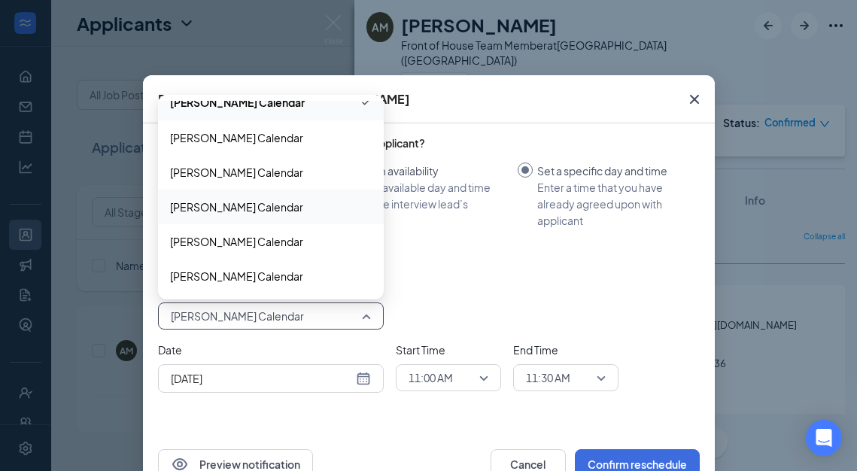
scroll to position [51, 0]
click at [210, 272] on span "[PERSON_NAME] Calendar" at bounding box center [236, 276] width 133 height 17
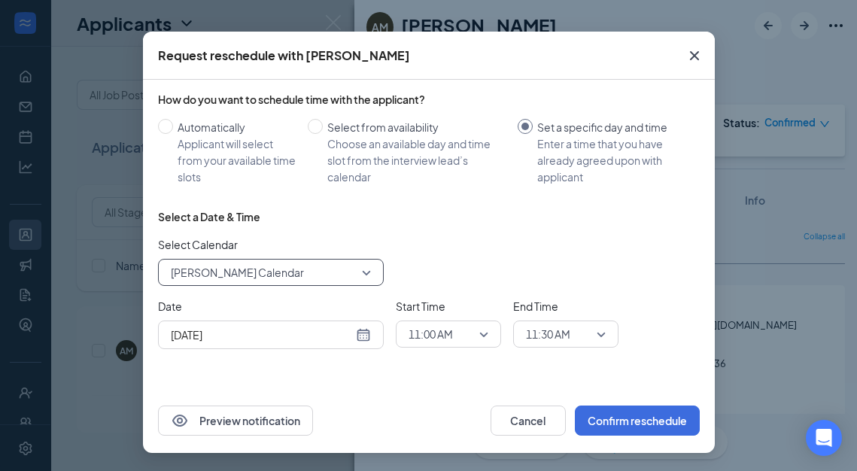
scroll to position [44, 0]
click at [296, 330] on input "[DATE]" at bounding box center [262, 335] width 182 height 17
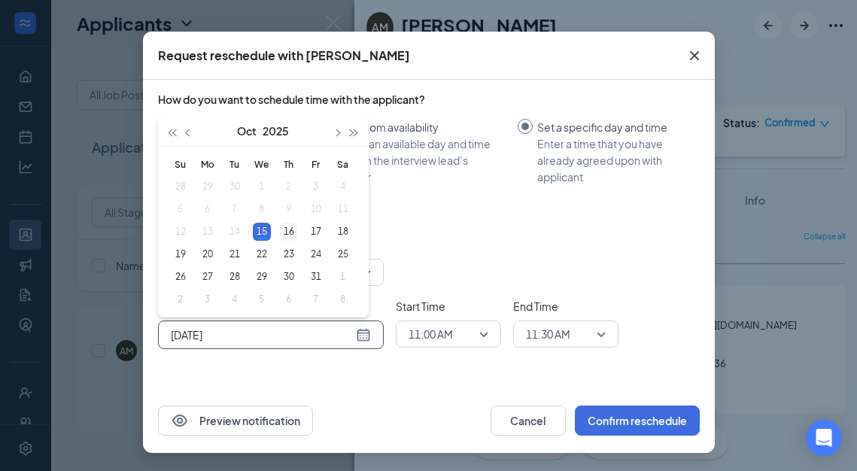
type input "[DATE]"
click at [290, 231] on div "16" at bounding box center [289, 232] width 18 height 18
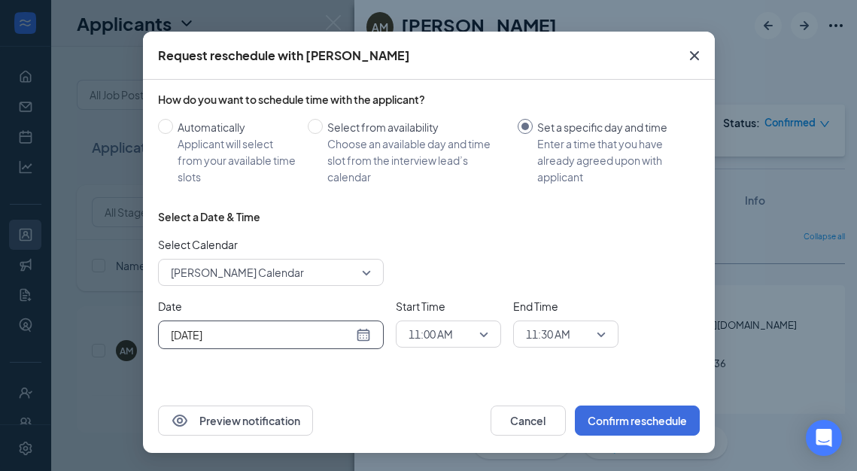
click at [484, 330] on span "11:00 AM" at bounding box center [449, 334] width 80 height 23
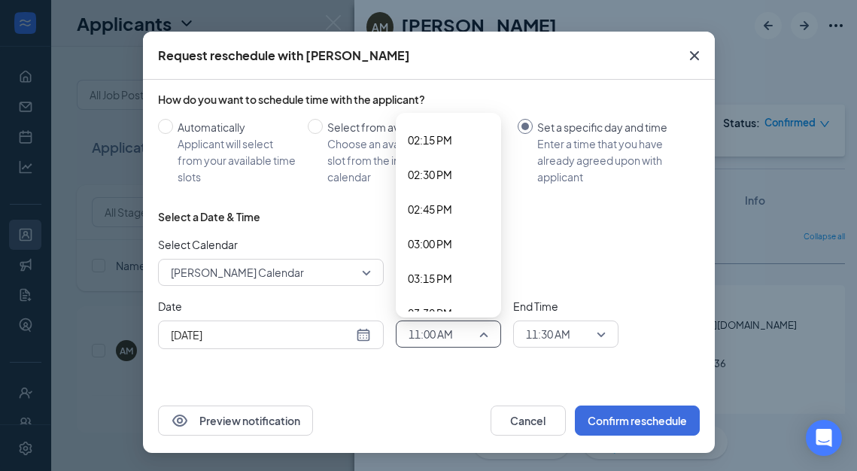
scroll to position [1971, 0]
click at [418, 172] on span "02:30 PM" at bounding box center [430, 174] width 44 height 17
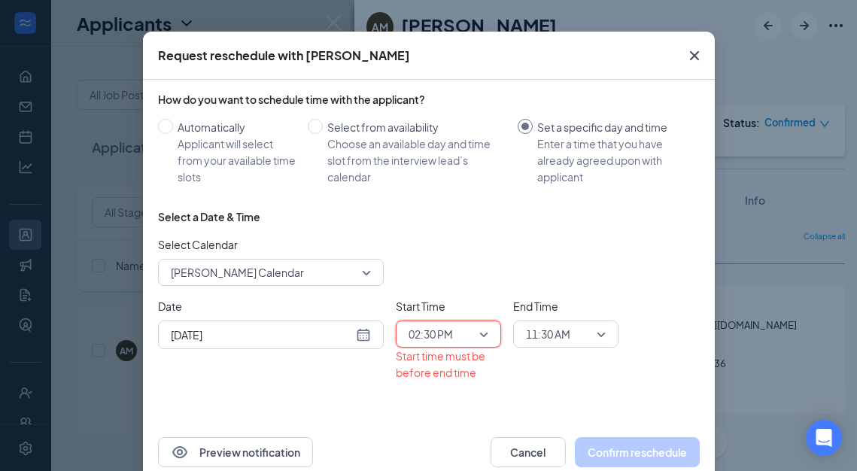
click at [568, 339] on span "11:30 AM" at bounding box center [548, 334] width 44 height 23
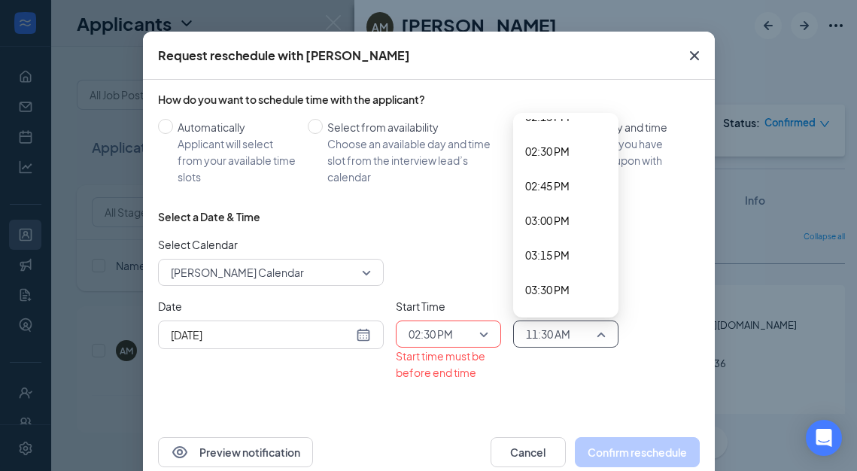
scroll to position [1992, 0]
click at [539, 226] on span "03:00 PM" at bounding box center [547, 222] width 44 height 17
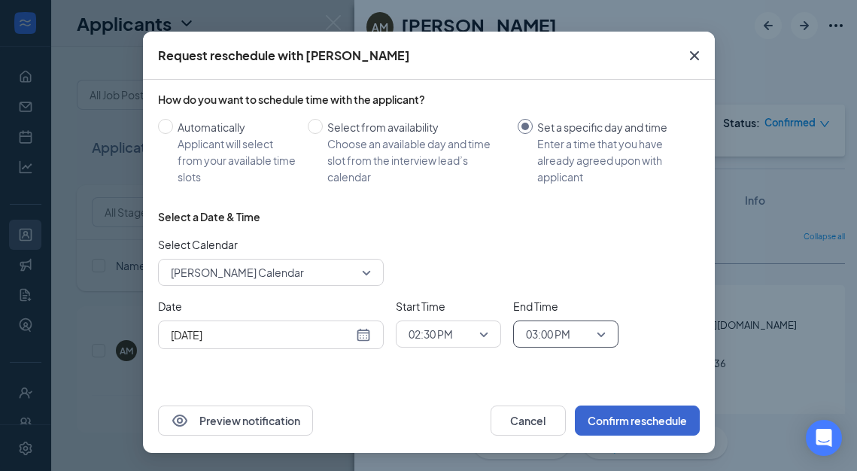
click at [638, 425] on button "Confirm reschedule" at bounding box center [637, 421] width 125 height 30
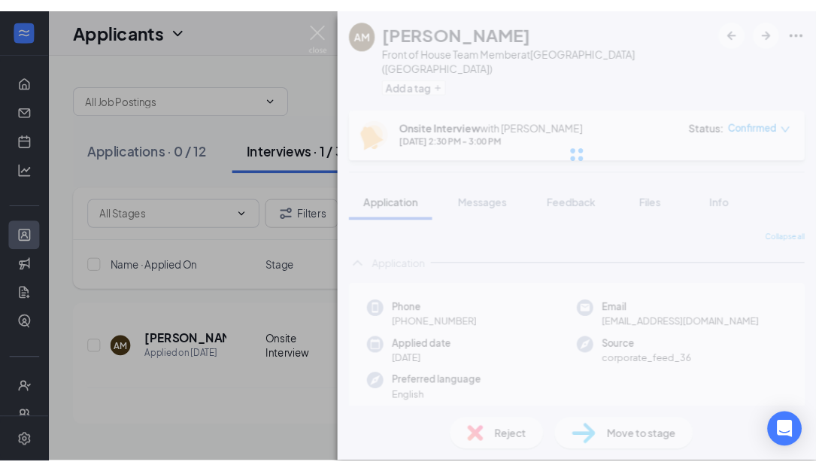
scroll to position [0, 0]
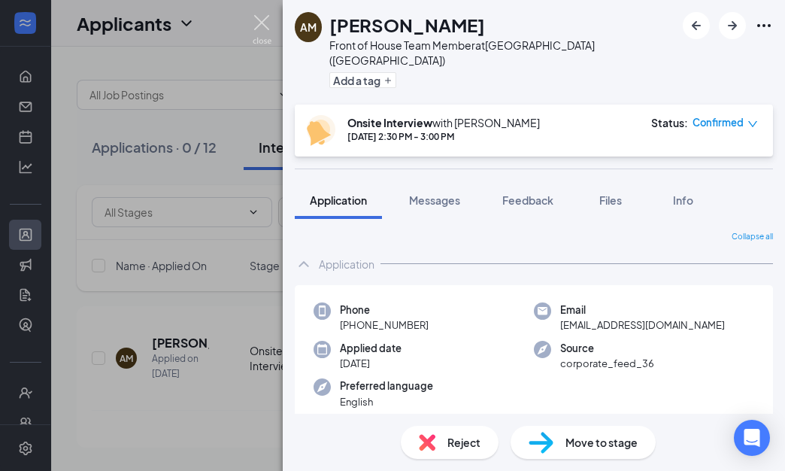
click at [267, 22] on img at bounding box center [262, 29] width 19 height 29
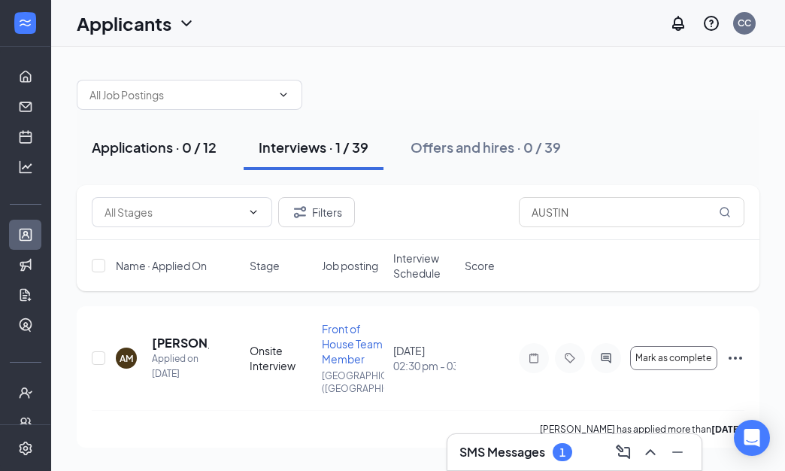
click at [145, 138] on div "Applications · 0 / 12" at bounding box center [154, 147] width 125 height 19
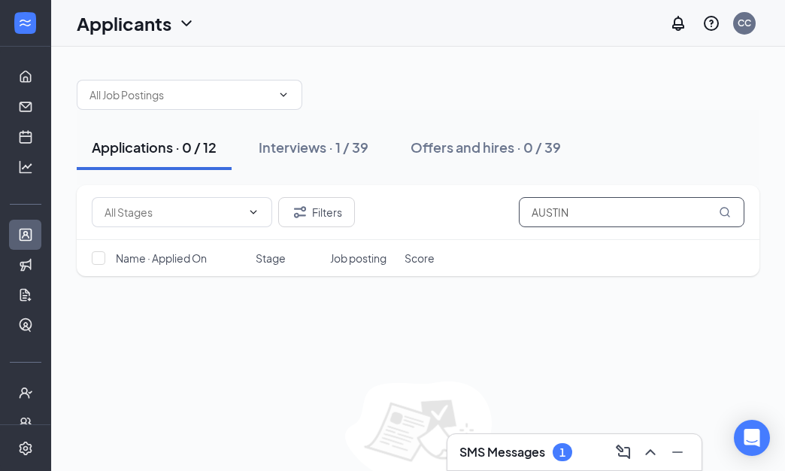
click at [543, 204] on input "AUSTIN" at bounding box center [632, 212] width 226 height 30
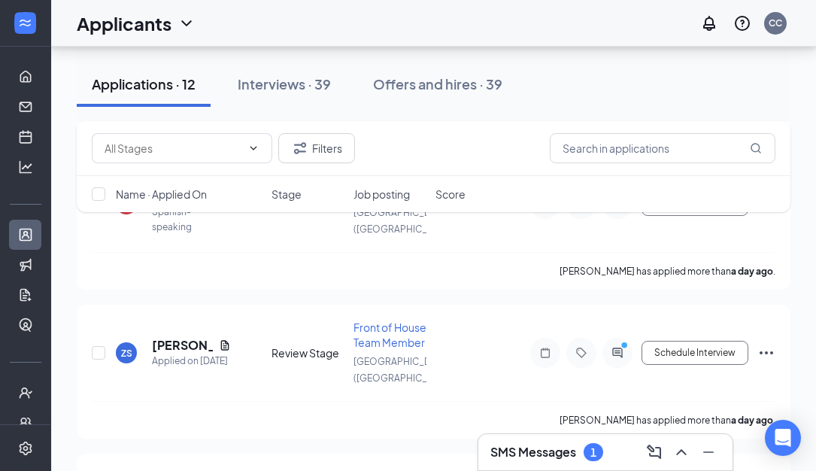
scroll to position [287, 0]
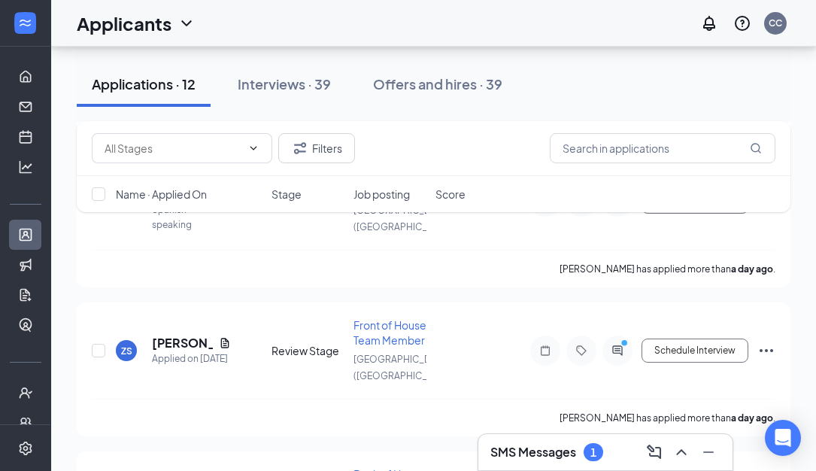
click at [634, 448] on div "SMS Messages 1" at bounding box center [606, 452] width 230 height 24
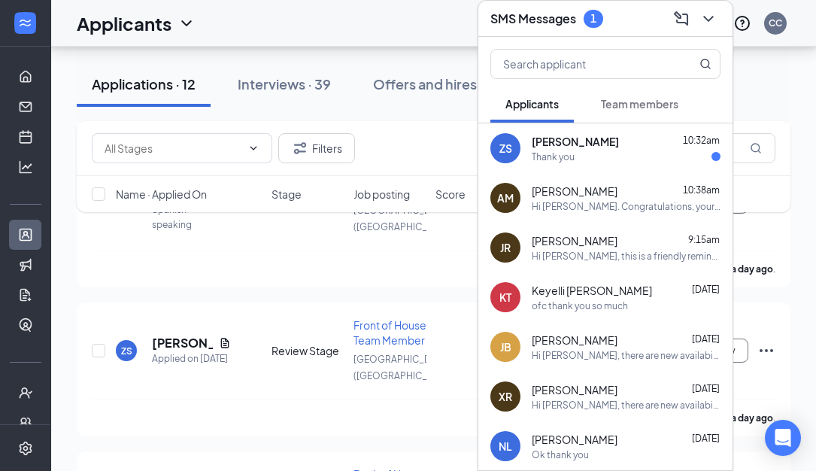
click at [602, 150] on div "Thank you" at bounding box center [626, 156] width 189 height 13
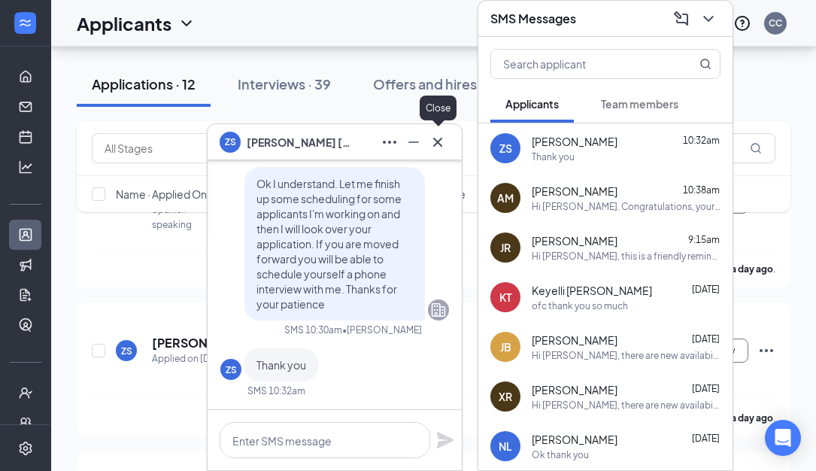
click at [440, 139] on icon "Cross" at bounding box center [437, 141] width 9 height 9
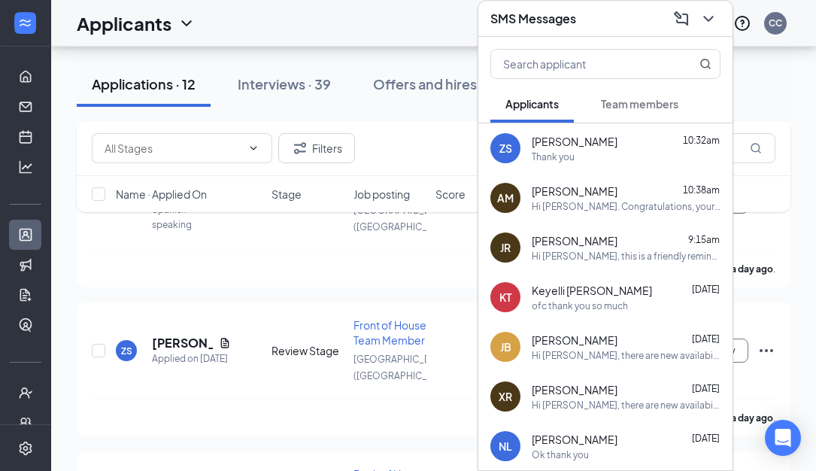
click at [588, 19] on div "SMS Messages" at bounding box center [606, 18] width 230 height 23
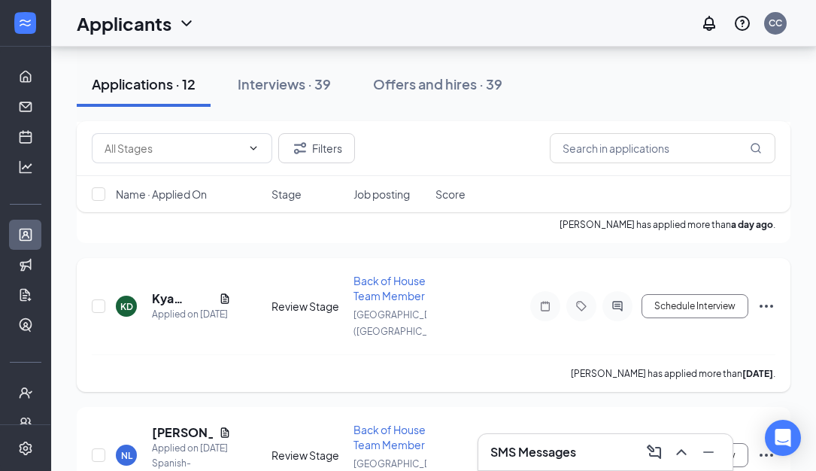
scroll to position [479, 0]
click at [179, 291] on h5 "Kya [PERSON_NAME]" at bounding box center [182, 299] width 61 height 17
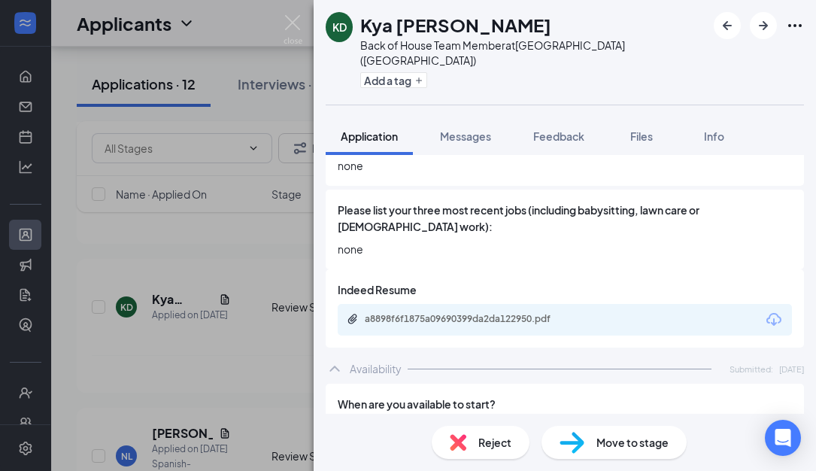
scroll to position [656, 0]
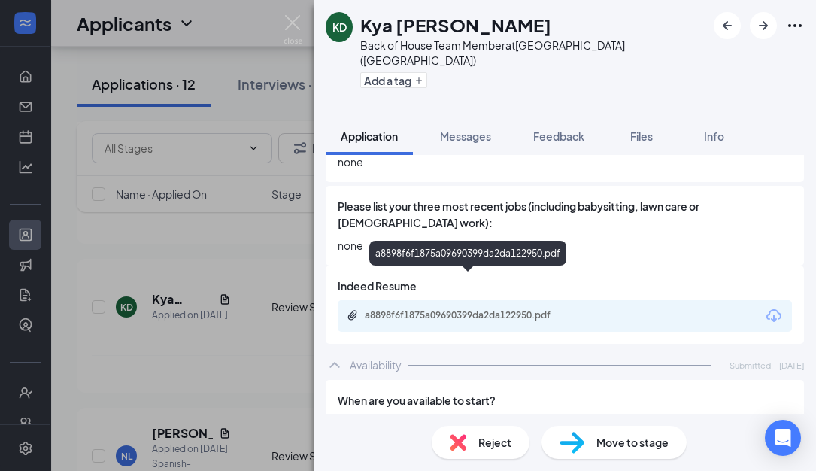
click at [497, 309] on div "a8898f6f1875a09690399da2da122950.pdf" at bounding box center [470, 315] width 211 height 12
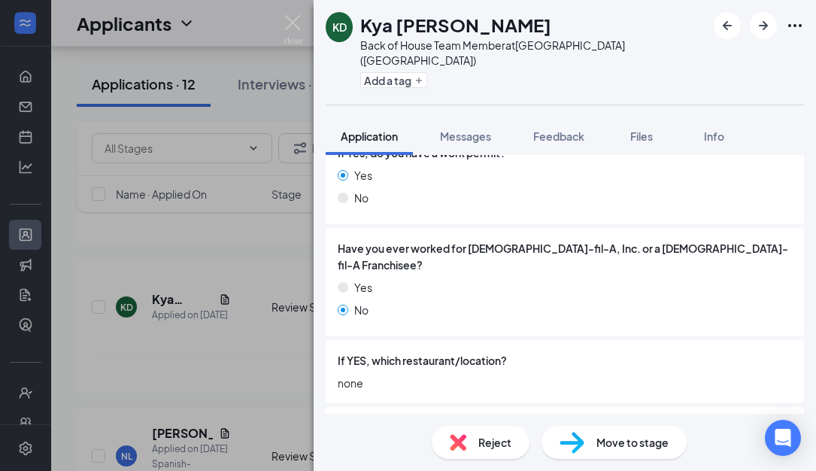
scroll to position [540, 0]
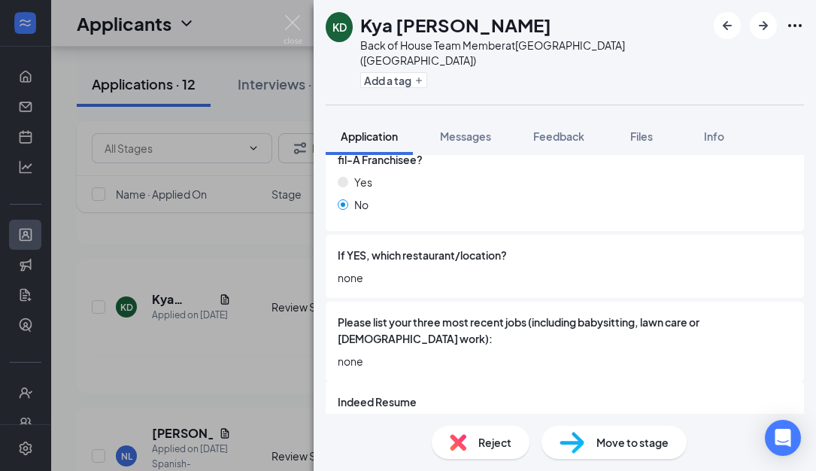
click at [587, 445] on div "Move to stage" at bounding box center [614, 442] width 145 height 33
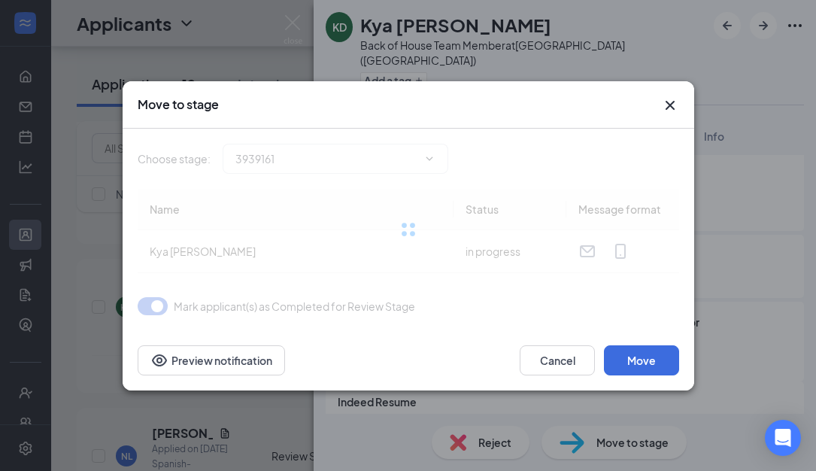
type input "Phone Screen (next stage)"
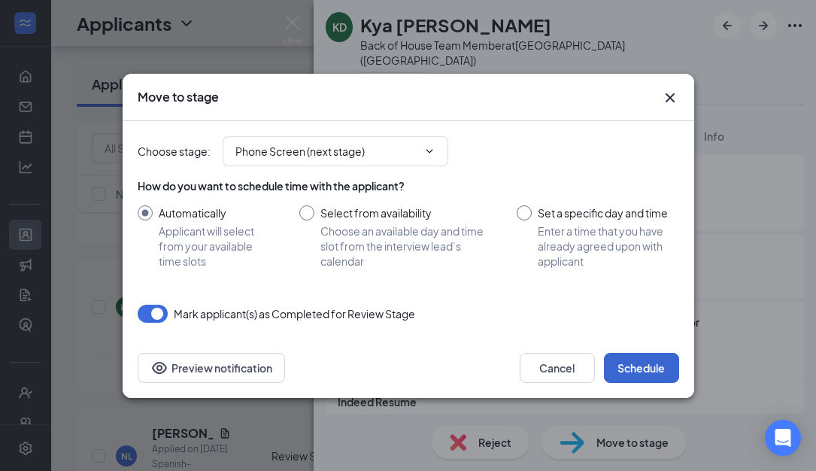
click at [633, 362] on button "Schedule" at bounding box center [641, 368] width 75 height 30
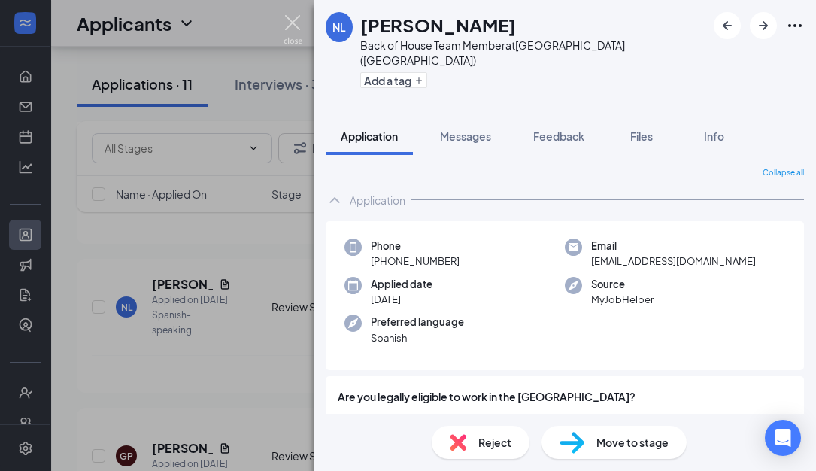
click at [289, 29] on img at bounding box center [293, 29] width 19 height 29
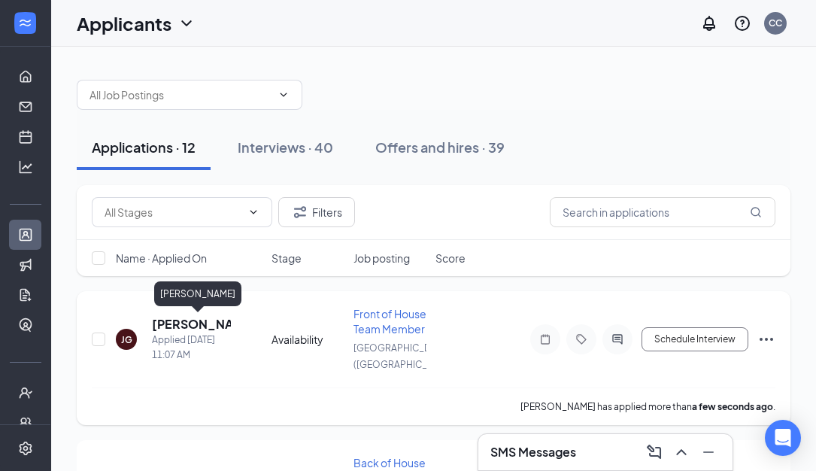
click at [163, 327] on h5 "[PERSON_NAME]" at bounding box center [191, 324] width 79 height 17
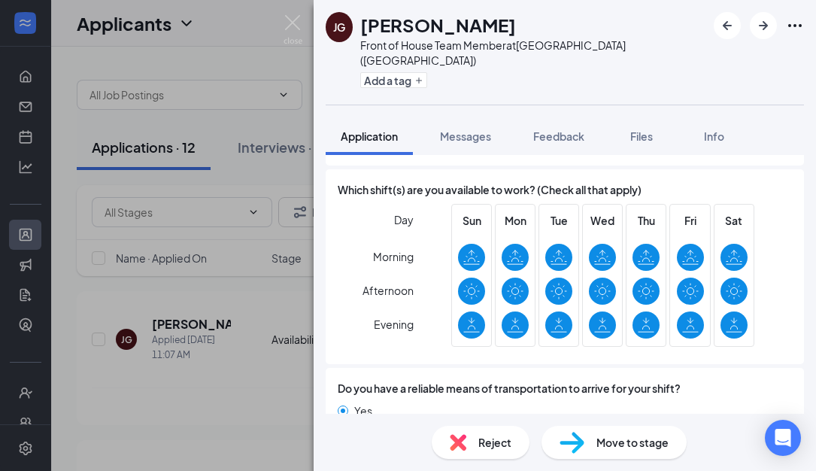
scroll to position [977, 0]
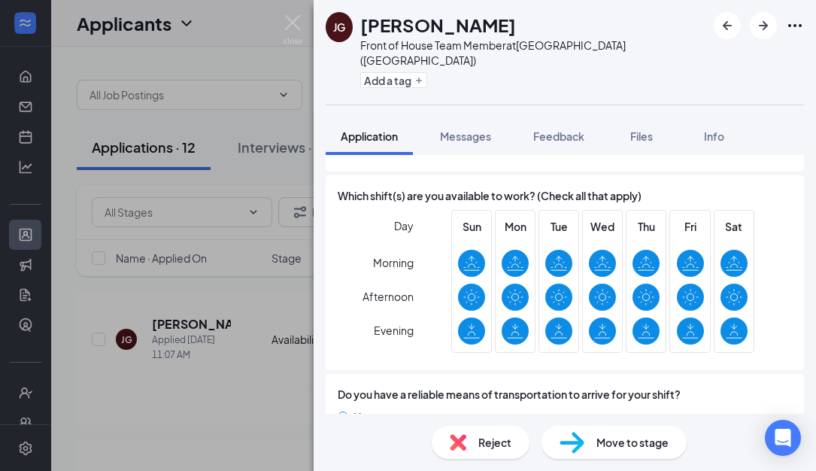
click at [597, 443] on span "Move to stage" at bounding box center [633, 442] width 72 height 17
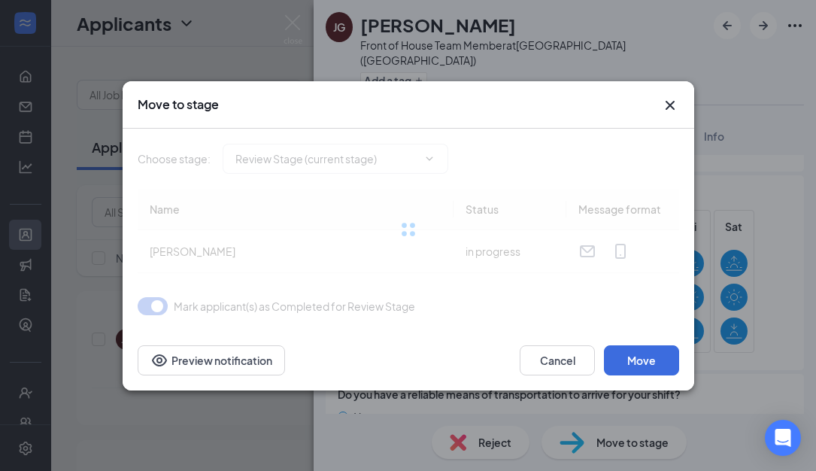
type input "Phone Screen (next stage)"
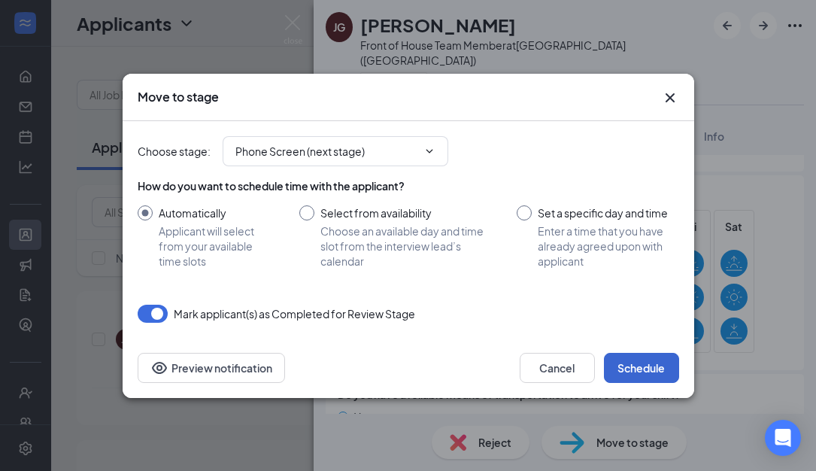
click at [627, 366] on button "Schedule" at bounding box center [641, 368] width 75 height 30
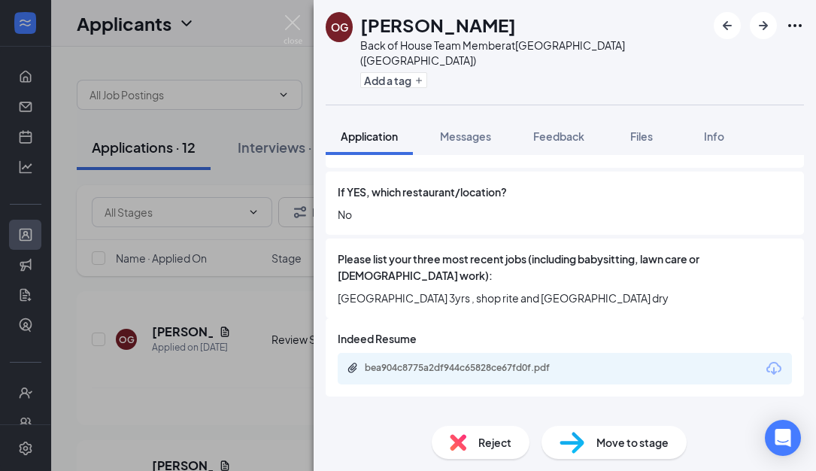
scroll to position [623, 0]
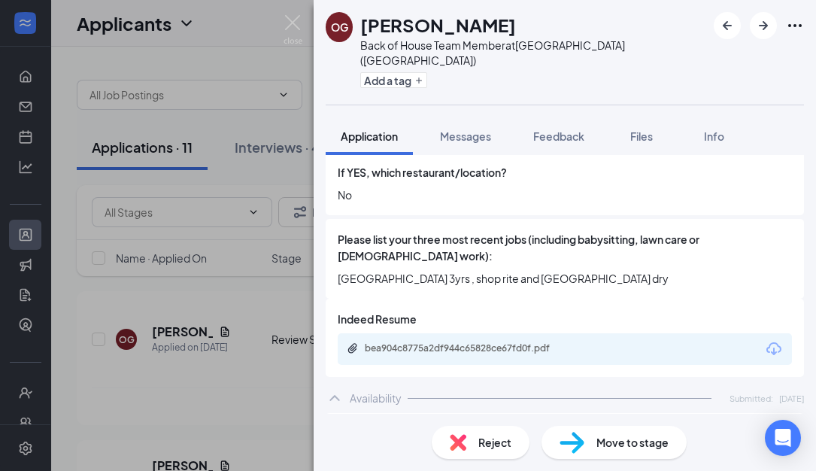
click at [471, 342] on div "bea904c8775a2df944c65828ce67fd0f.pdf" at bounding box center [470, 348] width 211 height 12
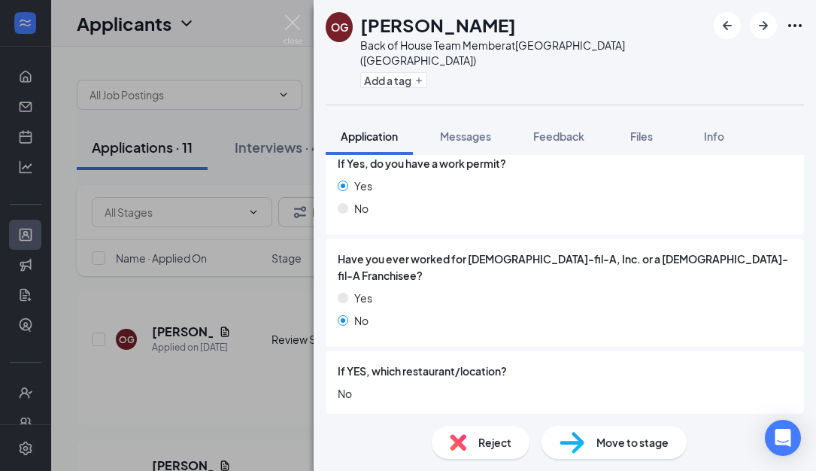
scroll to position [424, 0]
click at [290, 26] on img at bounding box center [293, 29] width 19 height 29
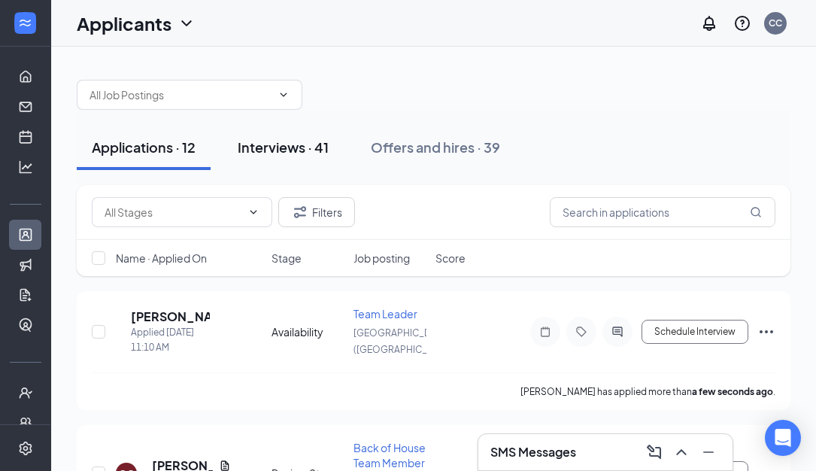
click at [302, 150] on div "Interviews · 41" at bounding box center [283, 147] width 91 height 19
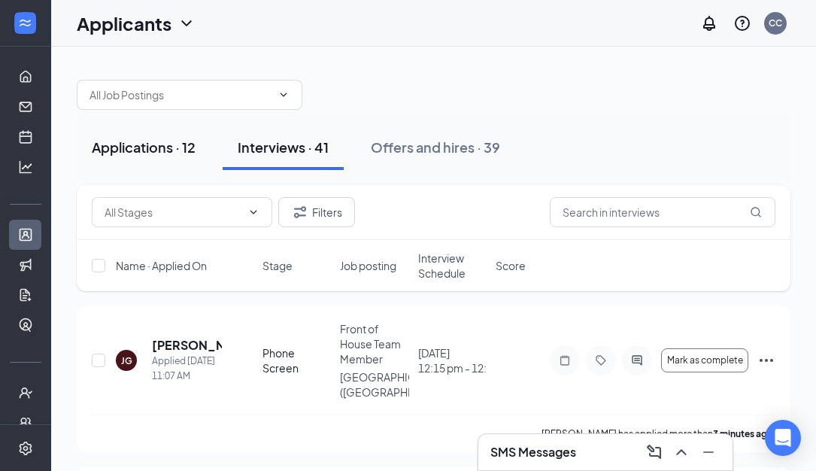
click at [156, 144] on div "Applications · 12" at bounding box center [144, 147] width 104 height 19
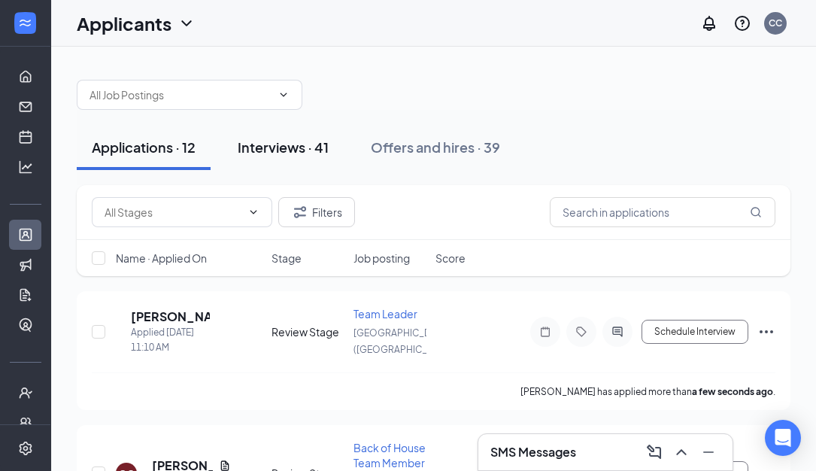
click at [306, 145] on div "Interviews · 41" at bounding box center [283, 147] width 91 height 19
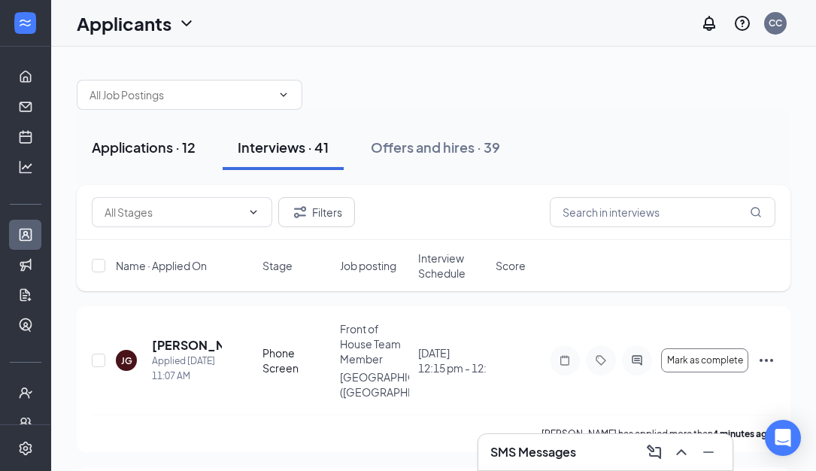
click at [158, 149] on div "Applications · 12" at bounding box center [144, 147] width 104 height 19
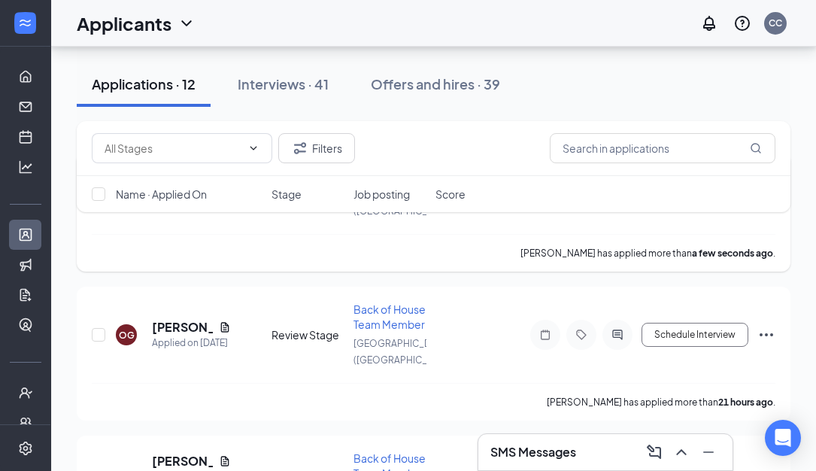
scroll to position [144, 0]
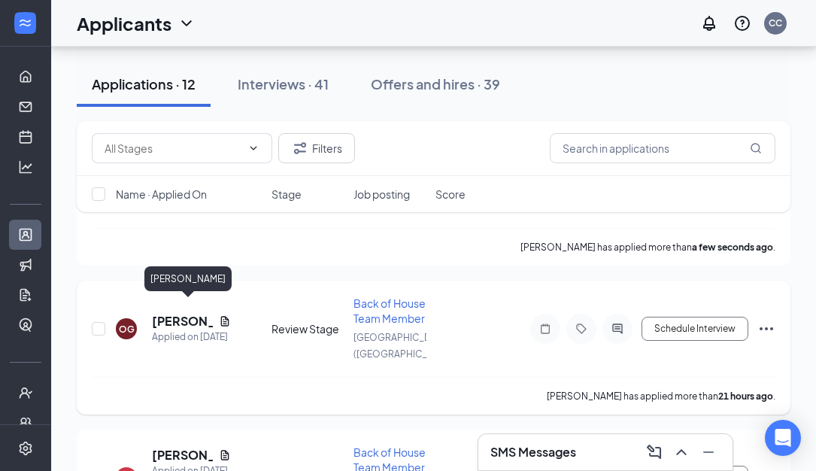
click at [181, 314] on h5 "[PERSON_NAME]" at bounding box center [182, 321] width 61 height 17
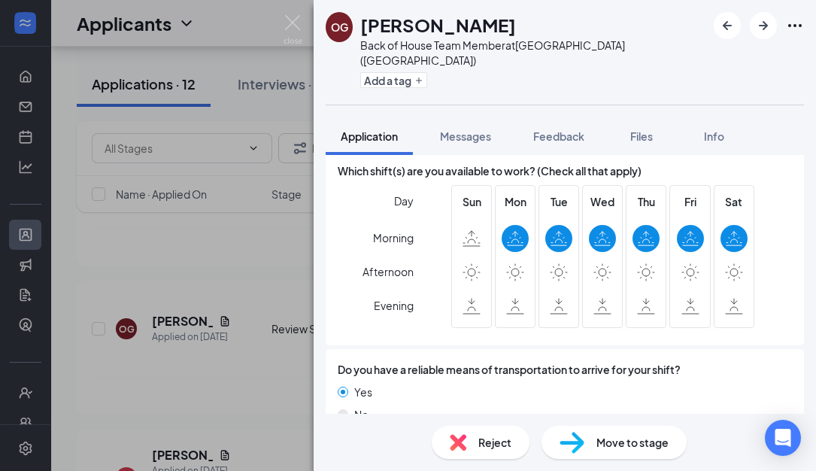
scroll to position [1068, 0]
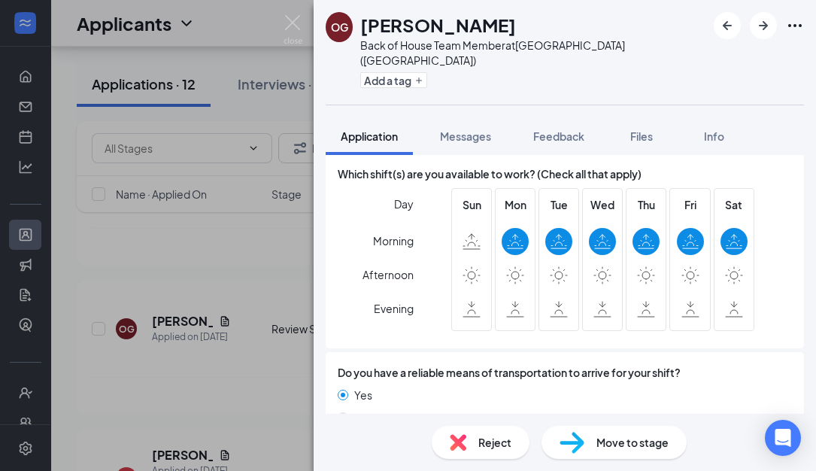
click at [611, 439] on span "Move to stage" at bounding box center [633, 442] width 72 height 17
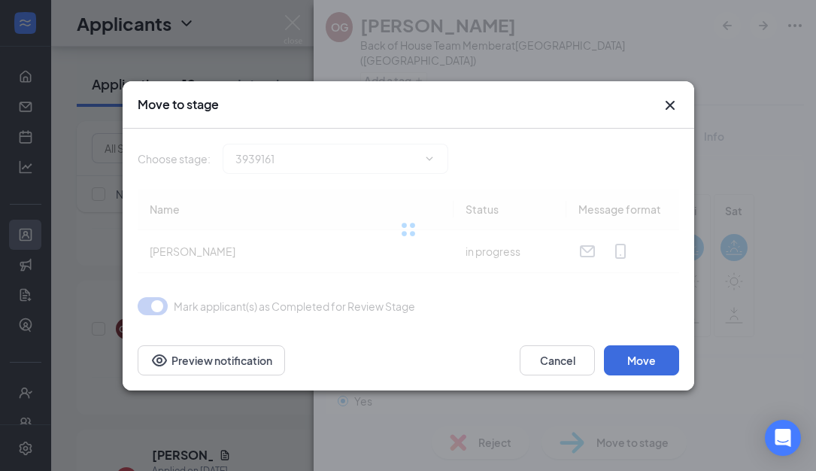
type input "Phone Screen (next stage)"
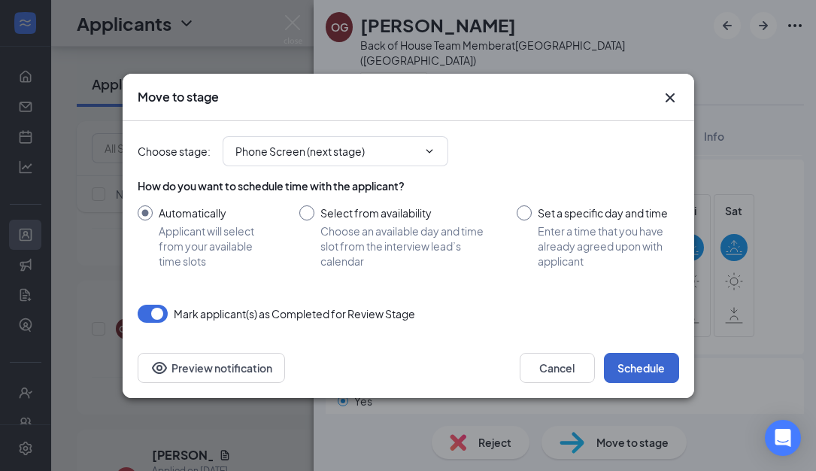
click at [624, 373] on button "Schedule" at bounding box center [641, 368] width 75 height 30
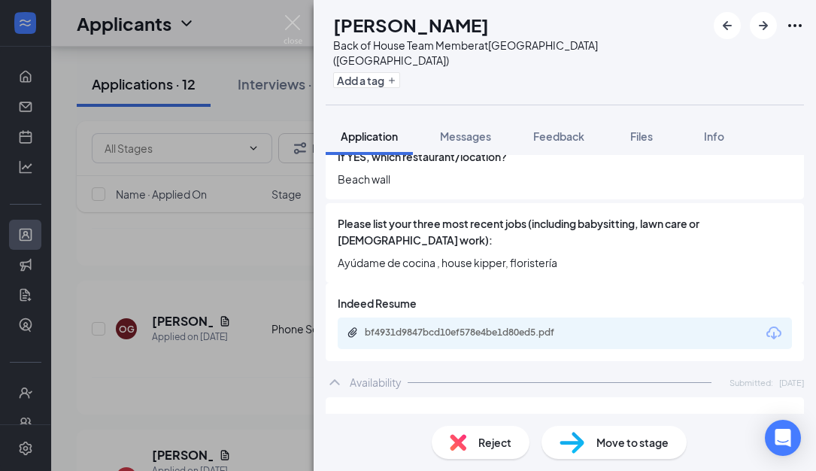
scroll to position [640, 0]
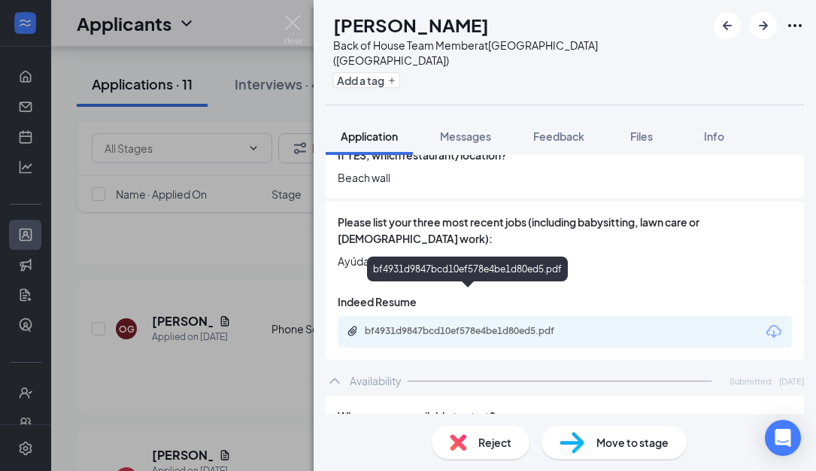
click at [427, 325] on div "bf4931d9847bcd10ef578e4be1d80ed5.pdf" at bounding box center [470, 331] width 211 height 12
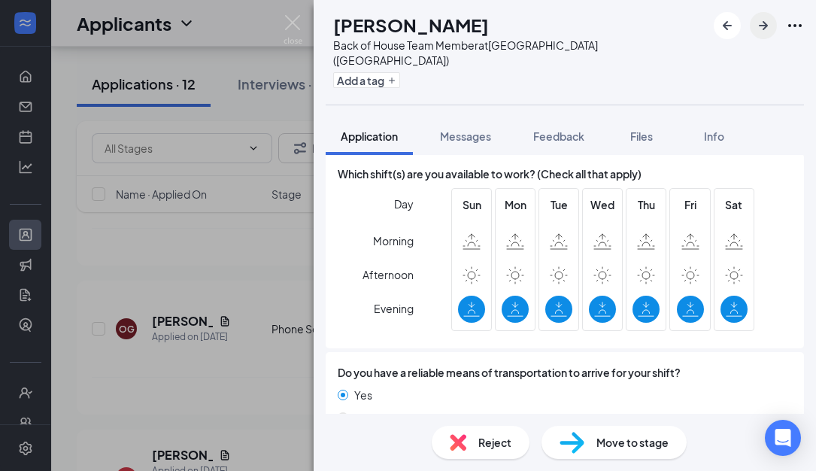
scroll to position [1062, 0]
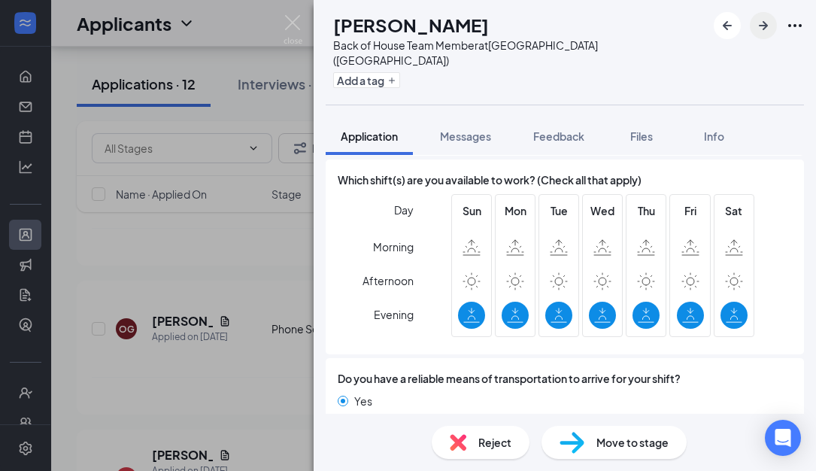
click at [764, 23] on icon "ArrowRight" at bounding box center [763, 25] width 9 height 9
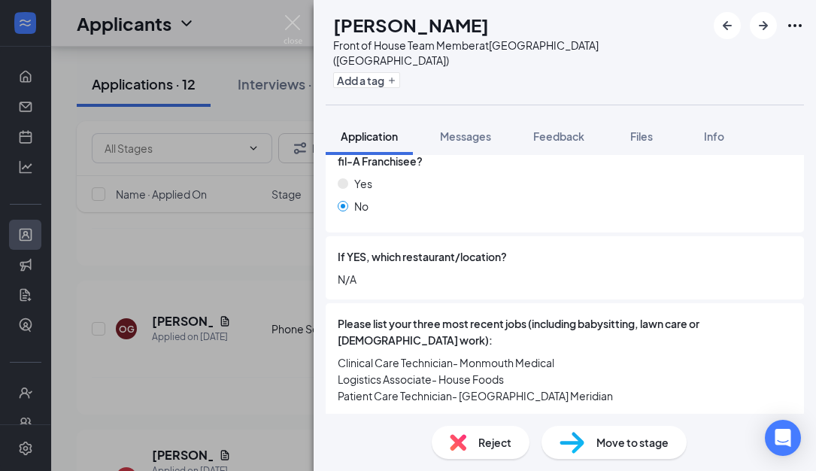
scroll to position [626, 0]
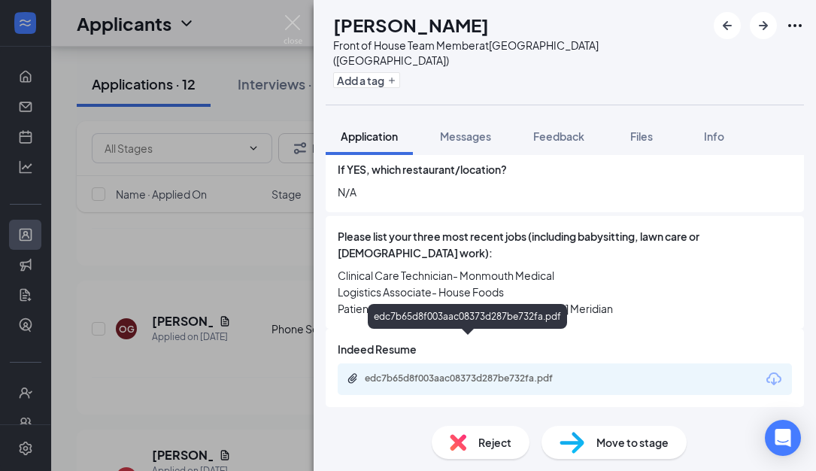
click at [444, 372] on div "edc7b65d8f003aac08373d287be732fa.pdf" at bounding box center [470, 378] width 211 height 12
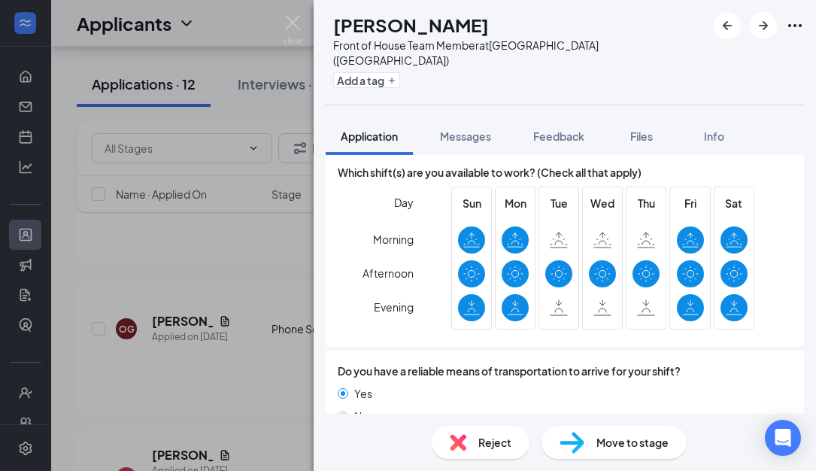
scroll to position [1101, 0]
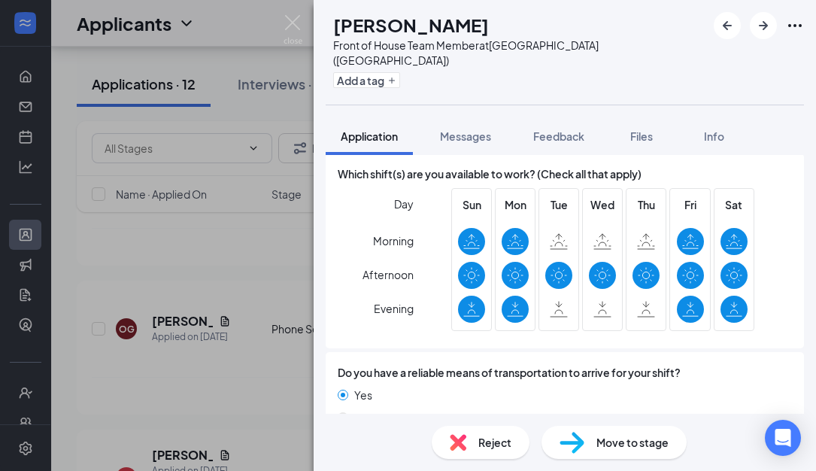
click at [588, 436] on div "Move to stage" at bounding box center [614, 442] width 145 height 33
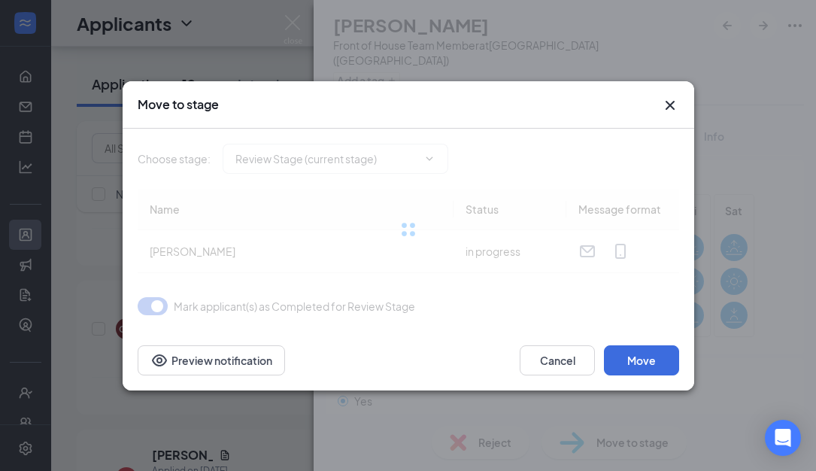
type input "Phone Screen (next stage)"
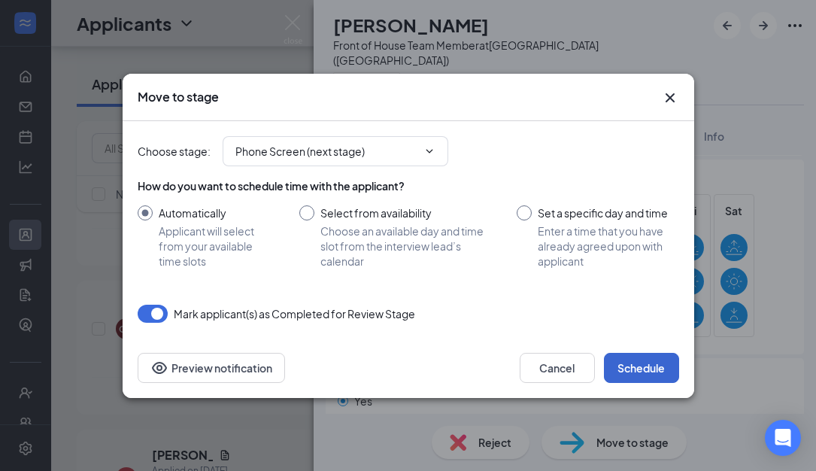
click at [635, 369] on button "Schedule" at bounding box center [641, 368] width 75 height 30
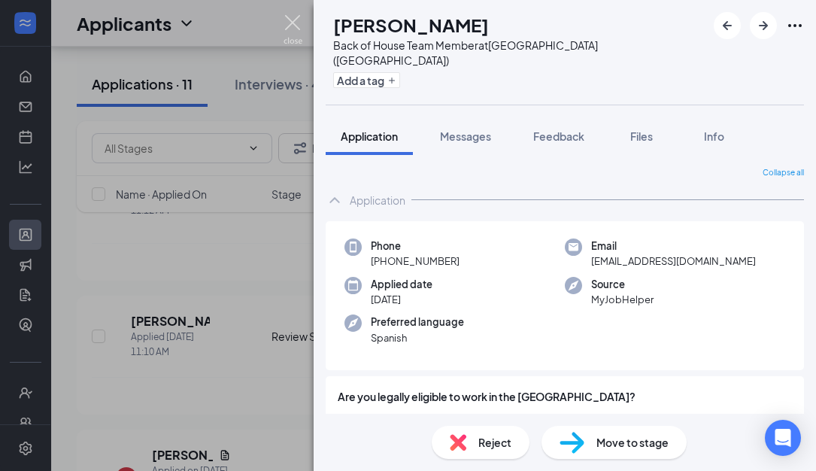
click at [296, 24] on img at bounding box center [293, 29] width 19 height 29
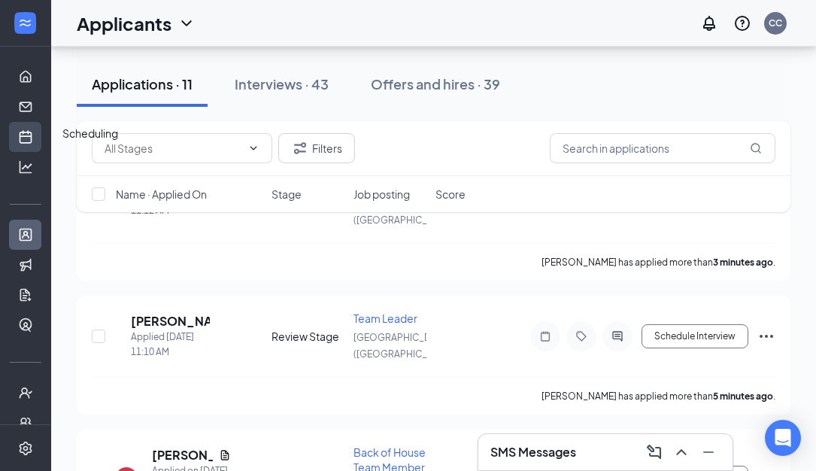
click at [39, 132] on link "Scheduling" at bounding box center [46, 137] width 15 height 30
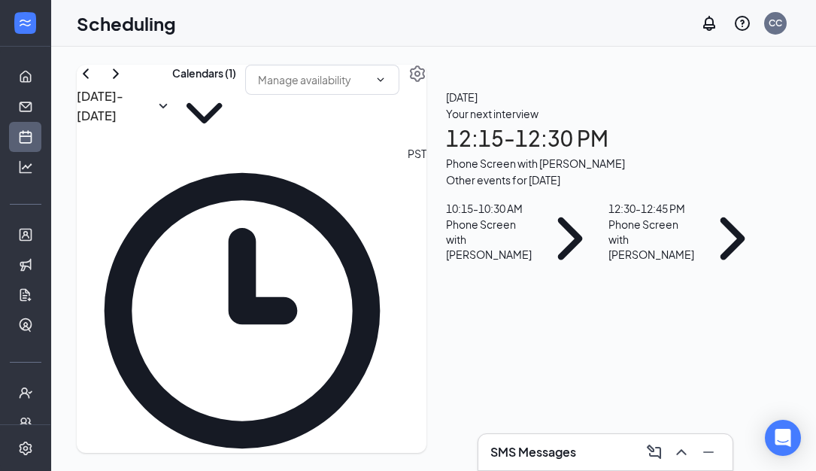
scroll to position [82, 0]
click at [683, 172] on div "Your next interview 12:15 - 12:30 PM Phone Screen with Jasmier Gary Jr" at bounding box center [608, 138] width 325 height 66
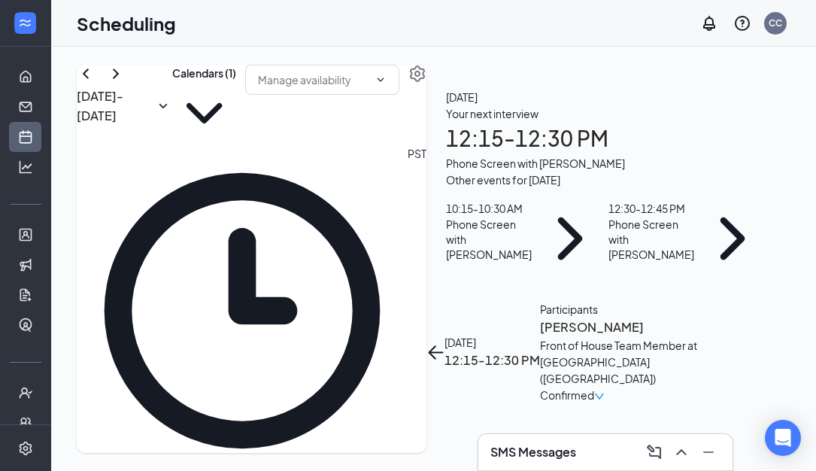
click at [698, 317] on h3 "Jasmier Gary Jr" at bounding box center [619, 327] width 158 height 20
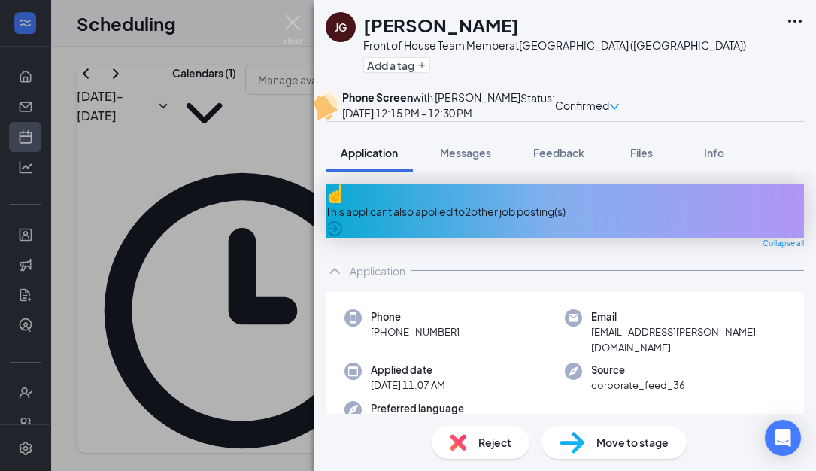
click at [466, 220] on div "This applicant also applied to 2 other job posting(s)" at bounding box center [565, 211] width 479 height 17
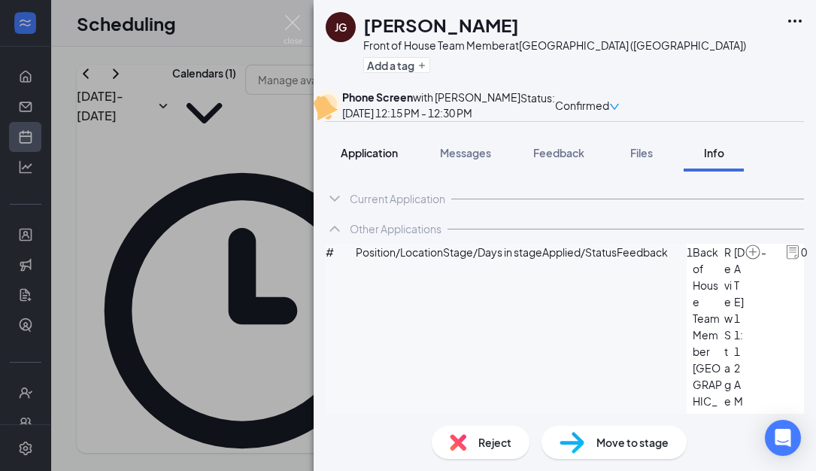
click at [360, 160] on span "Application" at bounding box center [369, 153] width 57 height 14
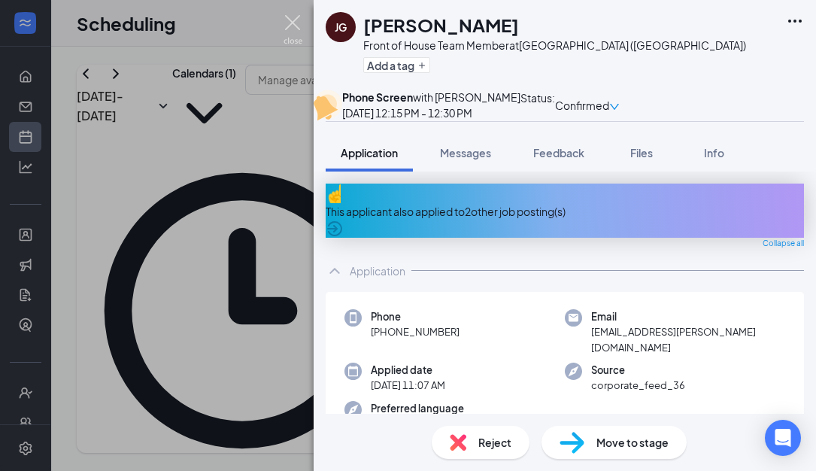
click at [287, 31] on img at bounding box center [293, 29] width 19 height 29
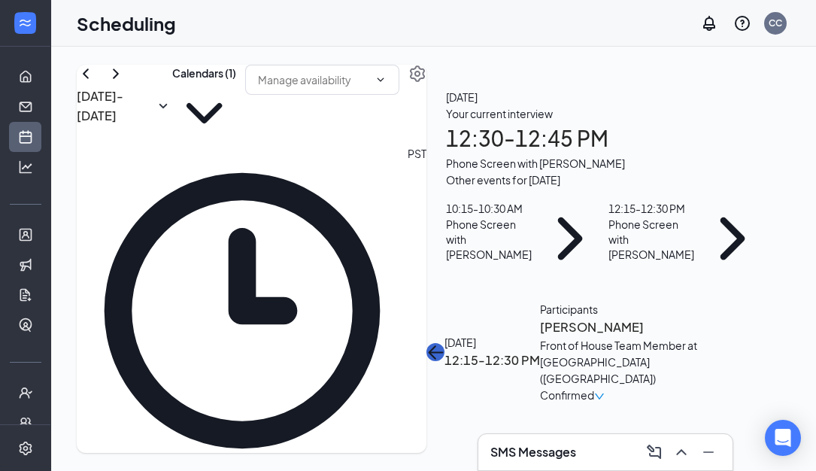
click at [445, 343] on icon "ArrowLeft" at bounding box center [436, 352] width 18 height 18
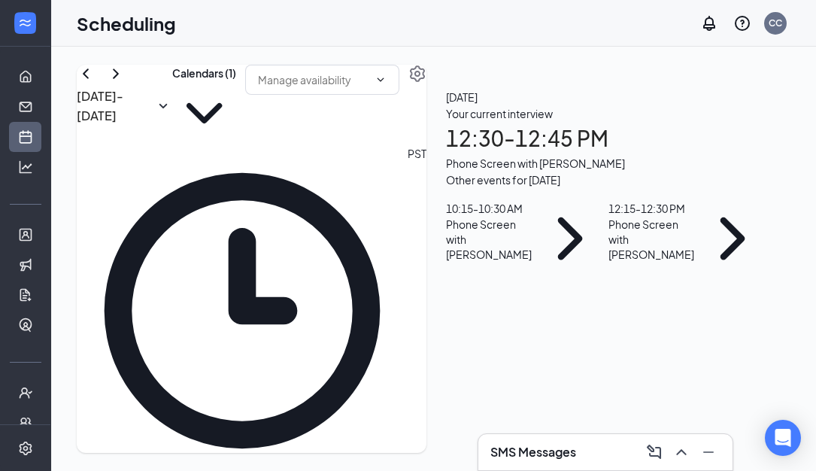
click at [685, 172] on div "Your current interview 12:30 - 12:45 PM Phone Screen with Jazmin Barrientos" at bounding box center [608, 138] width 325 height 66
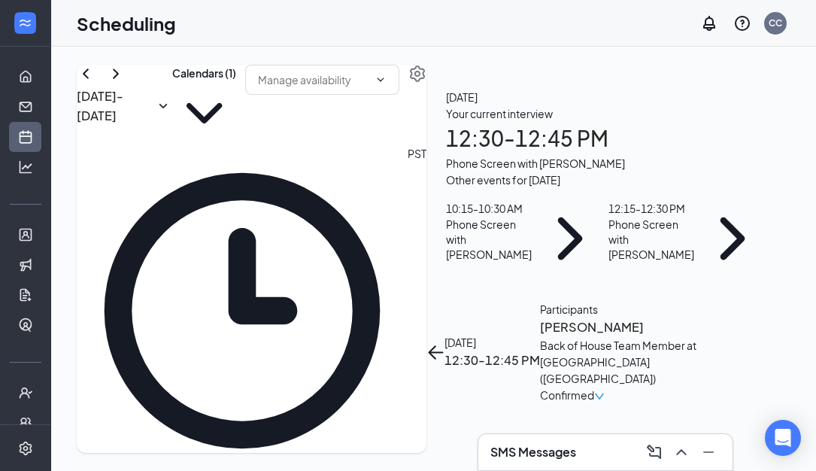
click at [698, 317] on h3 "Jazmin Barrientos" at bounding box center [619, 327] width 158 height 20
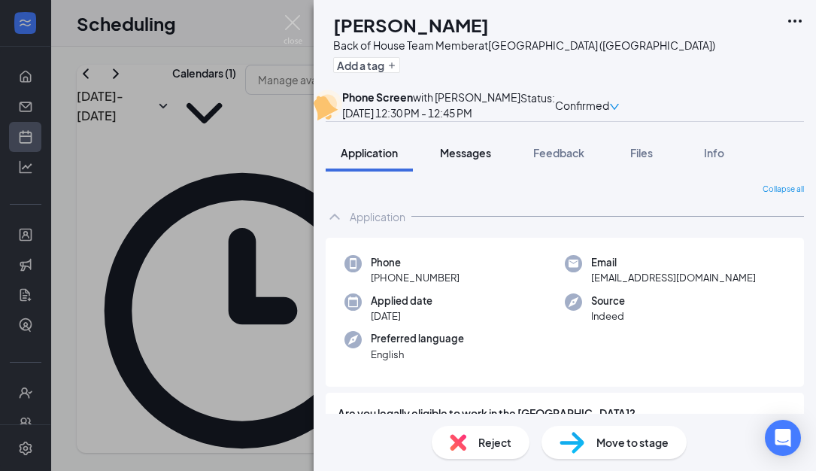
click at [472, 160] on span "Messages" at bounding box center [465, 153] width 51 height 14
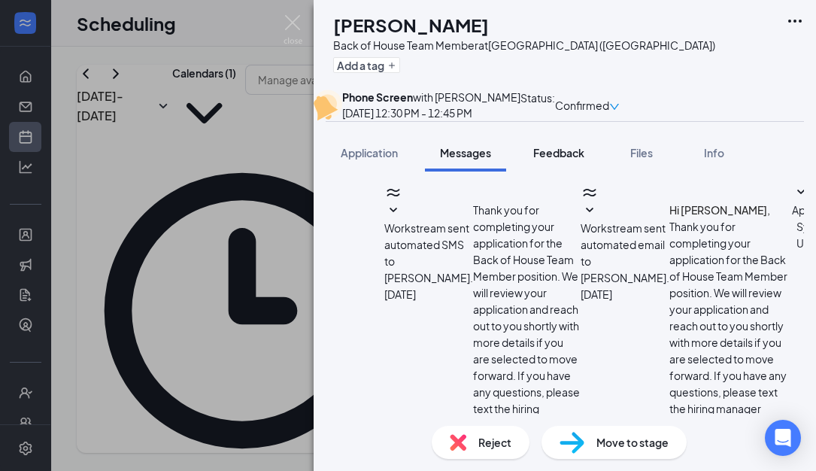
click at [575, 160] on span "Feedback" at bounding box center [558, 153] width 51 height 14
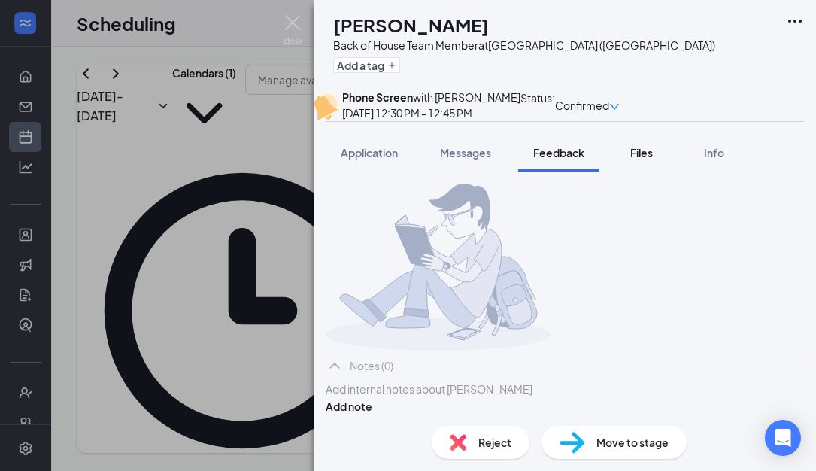
click at [647, 160] on span "Files" at bounding box center [641, 153] width 23 height 14
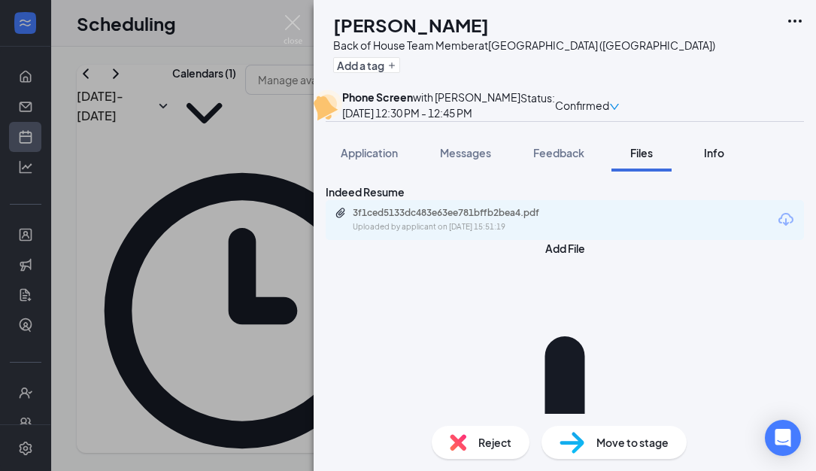
click at [716, 160] on div "Info" at bounding box center [714, 152] width 30 height 15
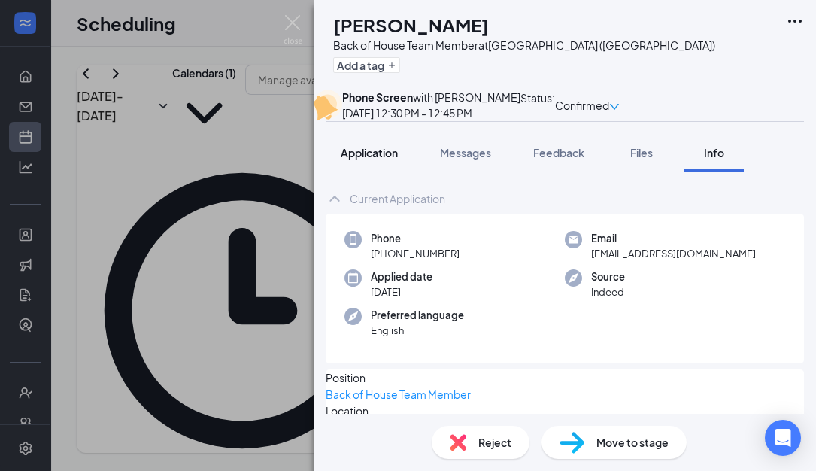
click at [371, 160] on span "Application" at bounding box center [369, 153] width 57 height 14
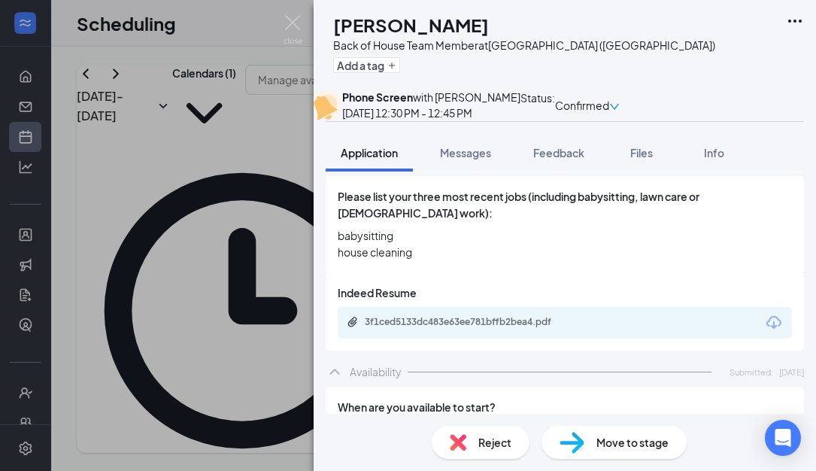
scroll to position [668, 0]
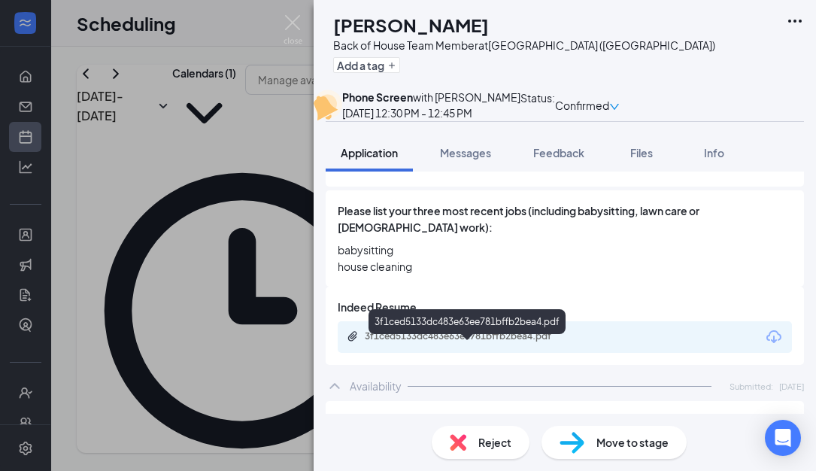
click at [477, 342] on div "3f1ced5133dc483e63ee781bffb2bea4.pdf" at bounding box center [470, 336] width 211 height 12
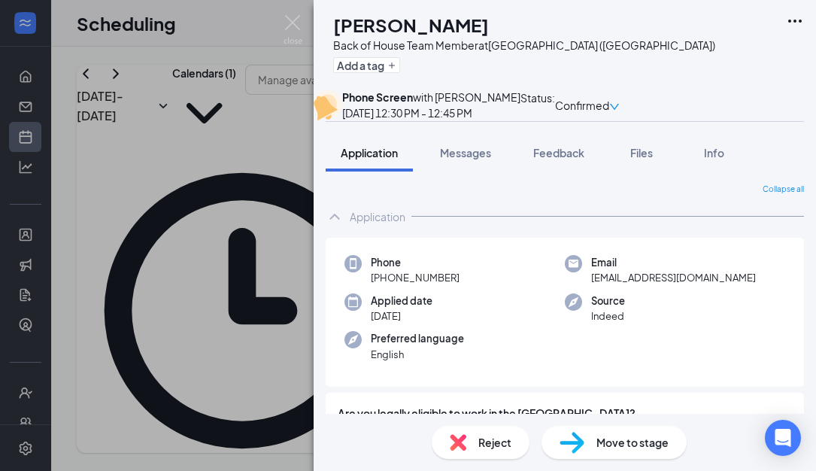
scroll to position [0, 0]
click at [295, 25] on img at bounding box center [293, 29] width 19 height 29
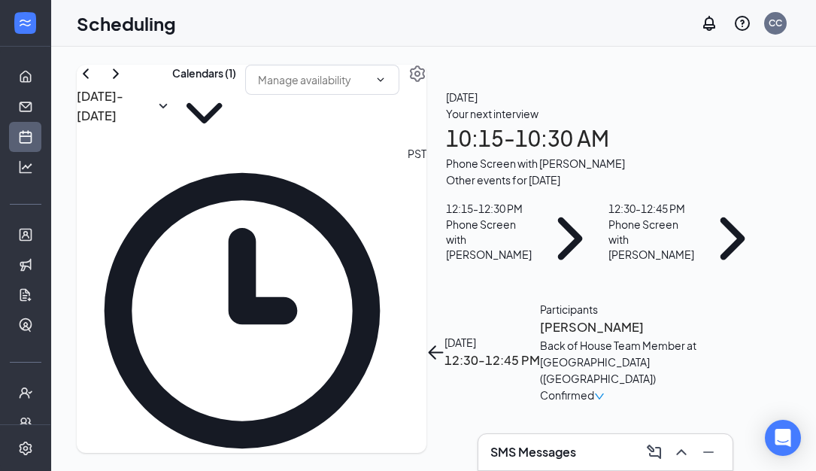
scroll to position [409, 0]
